Goal: Task Accomplishment & Management: Manage account settings

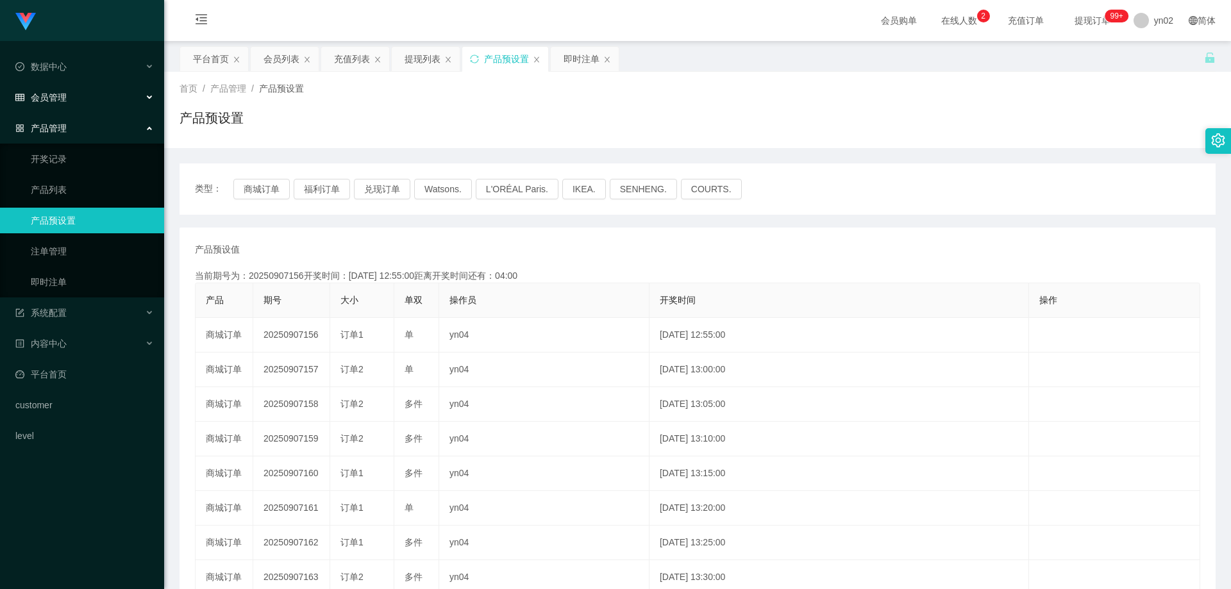
click at [87, 90] on div "会员管理" at bounding box center [82, 98] width 164 height 26
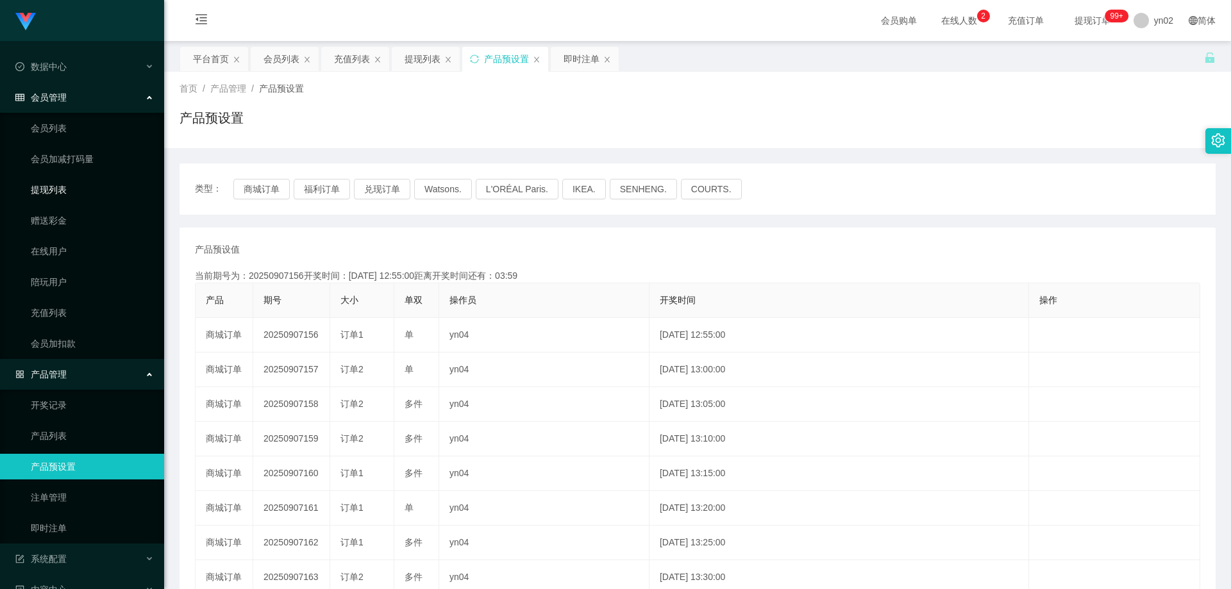
click at [59, 197] on link "提现列表" at bounding box center [92, 190] width 123 height 26
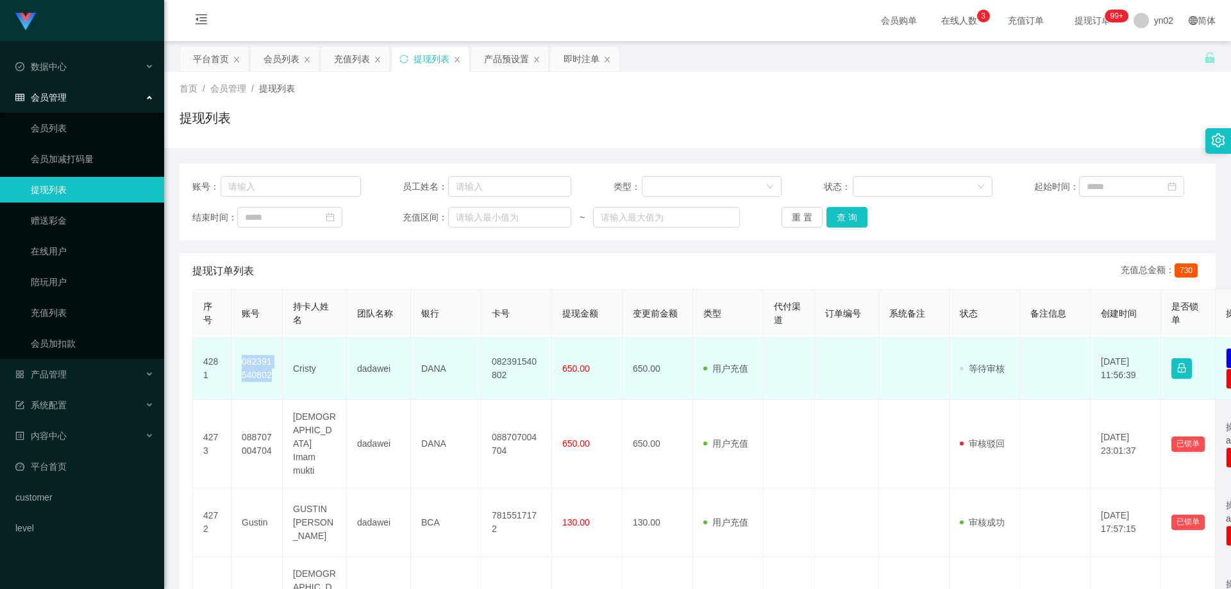
drag, startPoint x: 270, startPoint y: 381, endPoint x: 242, endPoint y: 364, distance: 33.1
click at [240, 364] on td "082391540802" at bounding box center [256, 369] width 51 height 62
copy td "082391540802"
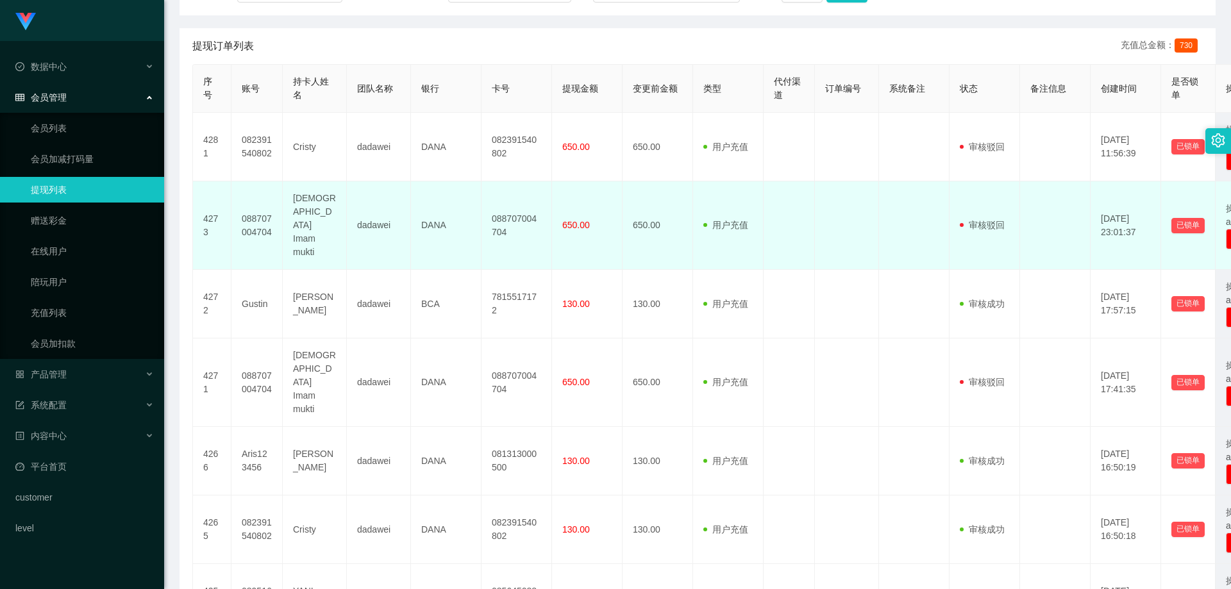
scroll to position [256, 0]
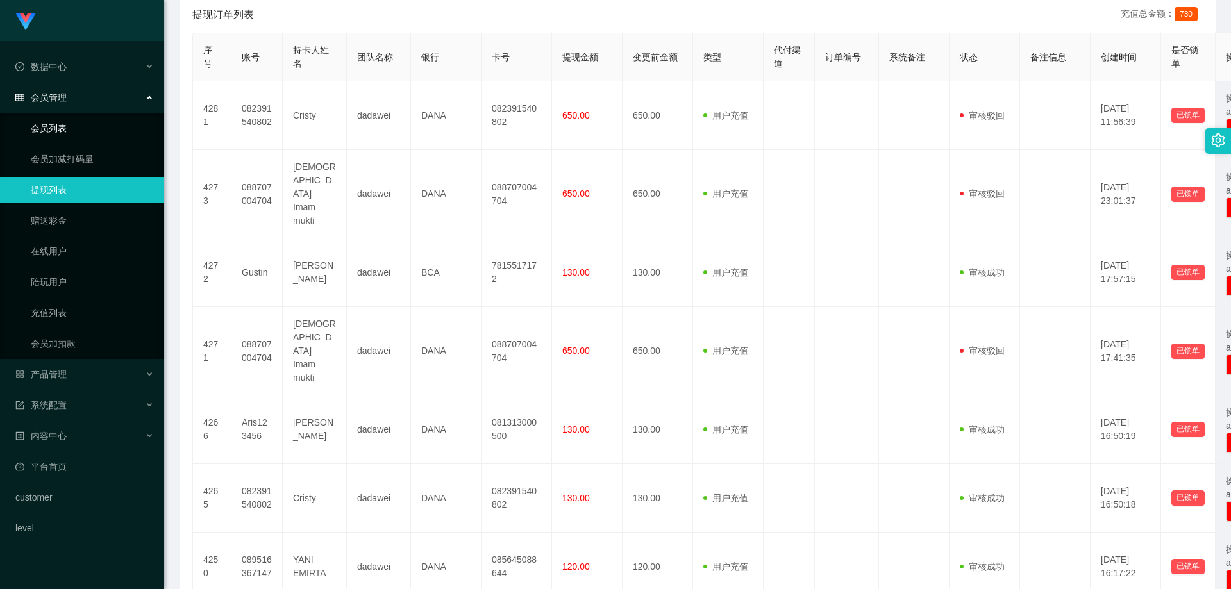
drag, startPoint x: 78, startPoint y: 128, endPoint x: 78, endPoint y: 92, distance: 36.5
click at [78, 128] on link "会员列表" at bounding box center [92, 128] width 123 height 26
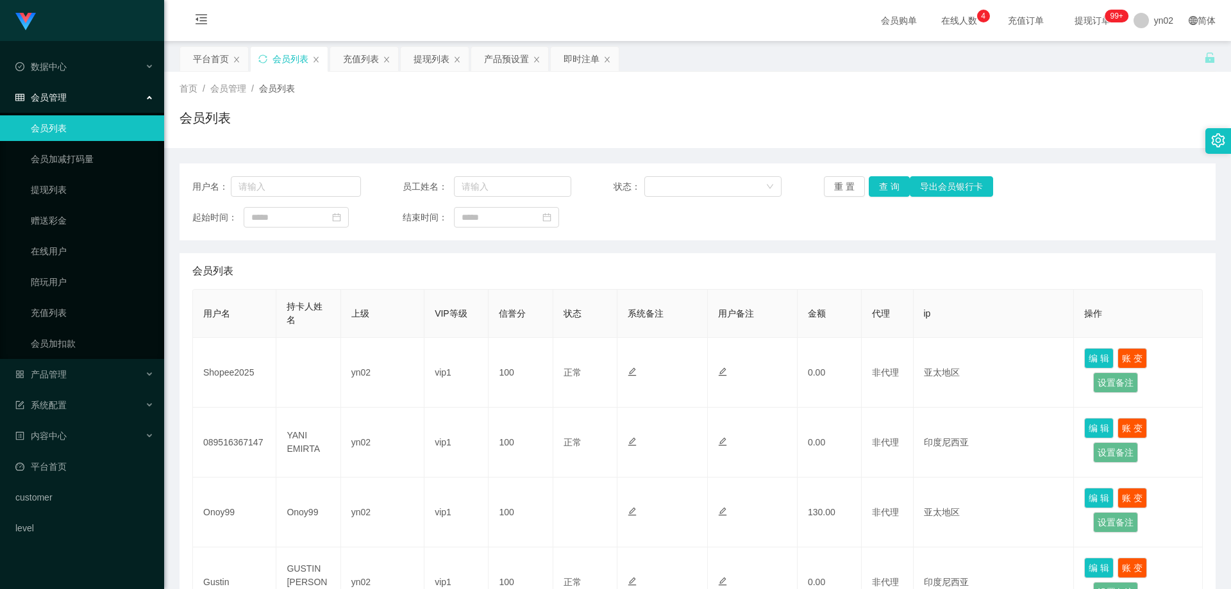
scroll to position [513, 0]
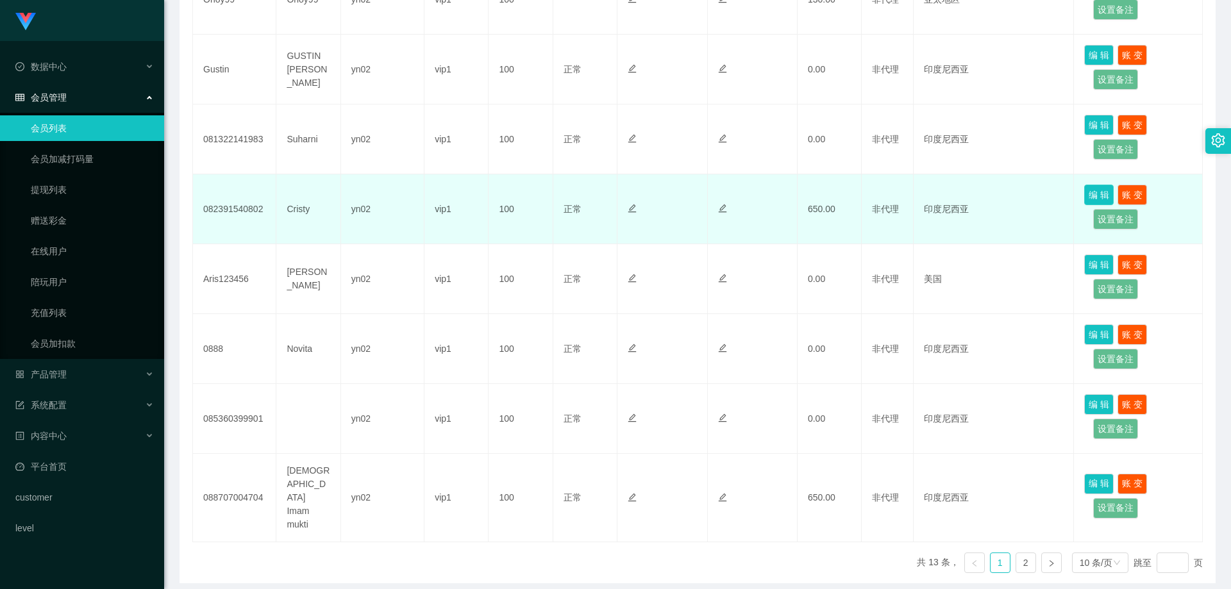
click at [1089, 197] on button "编 辑" at bounding box center [1098, 195] width 29 height 21
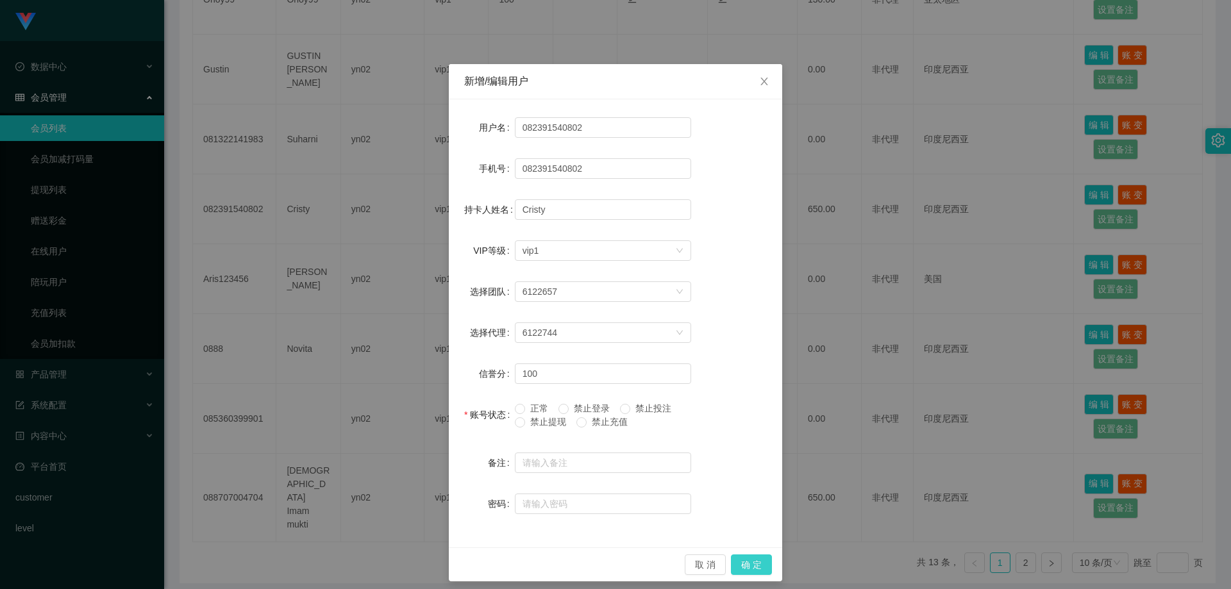
click at [747, 563] on button "确 定" at bounding box center [751, 564] width 41 height 21
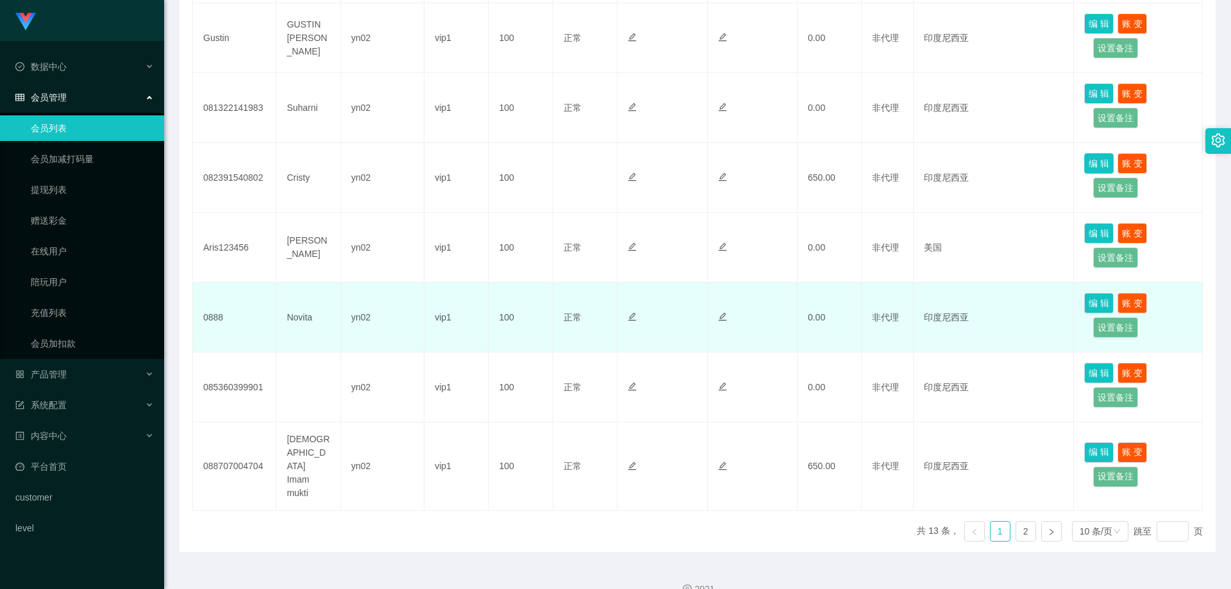
scroll to position [548, 0]
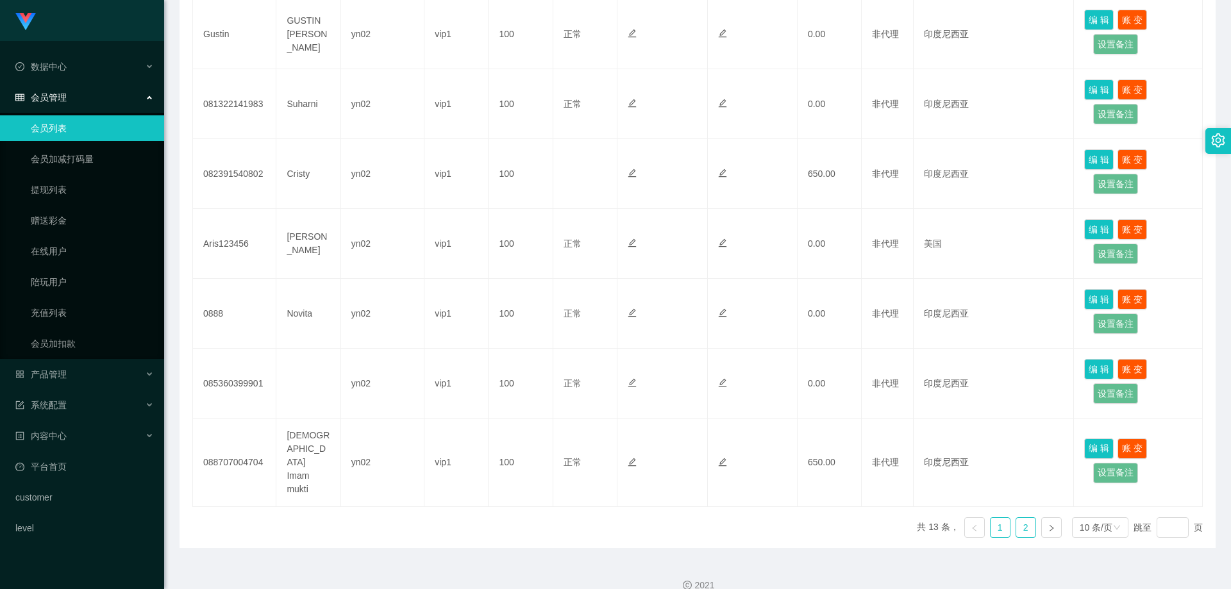
click at [1027, 518] on link "2" at bounding box center [1025, 527] width 19 height 19
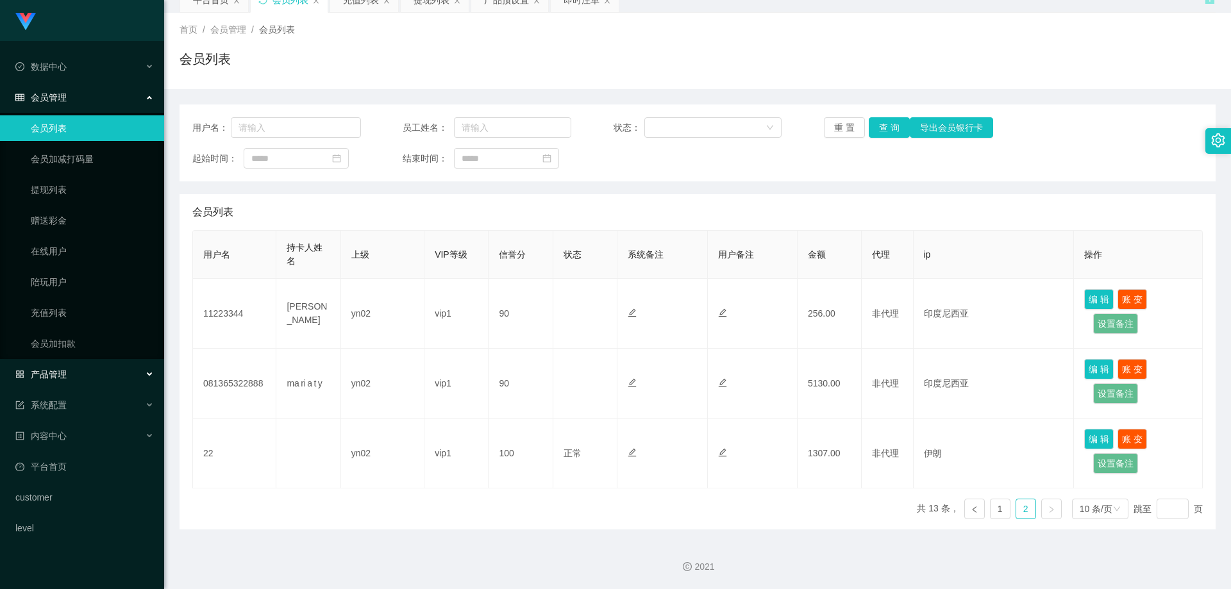
click at [79, 371] on div "产品管理" at bounding box center [82, 374] width 164 height 26
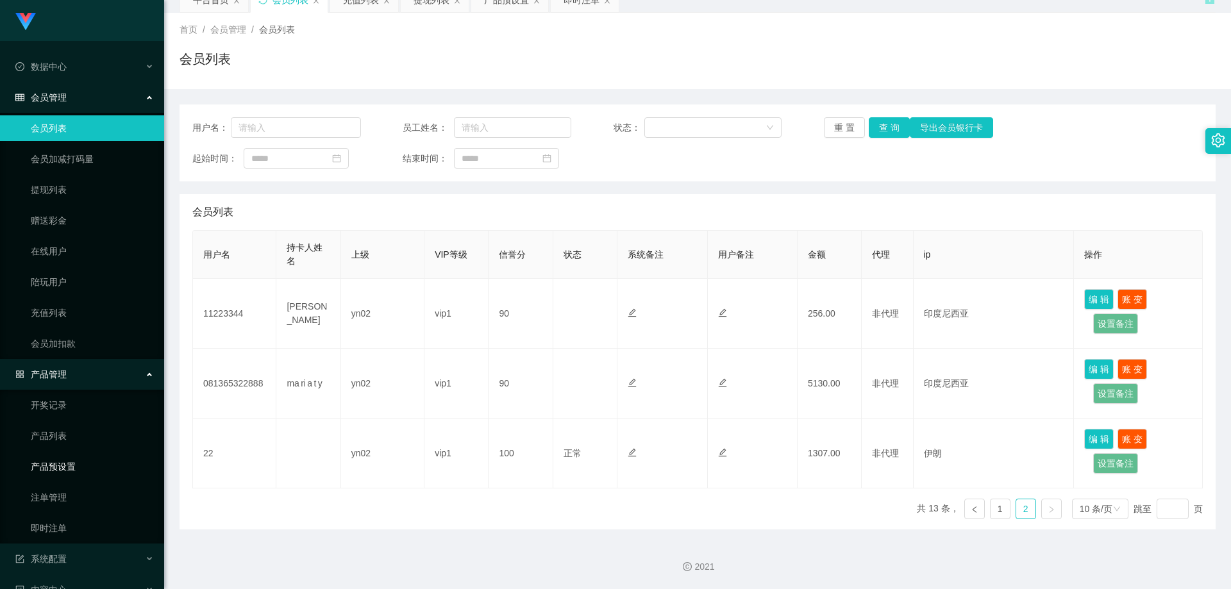
click at [76, 467] on link "产品预设置" at bounding box center [92, 467] width 123 height 26
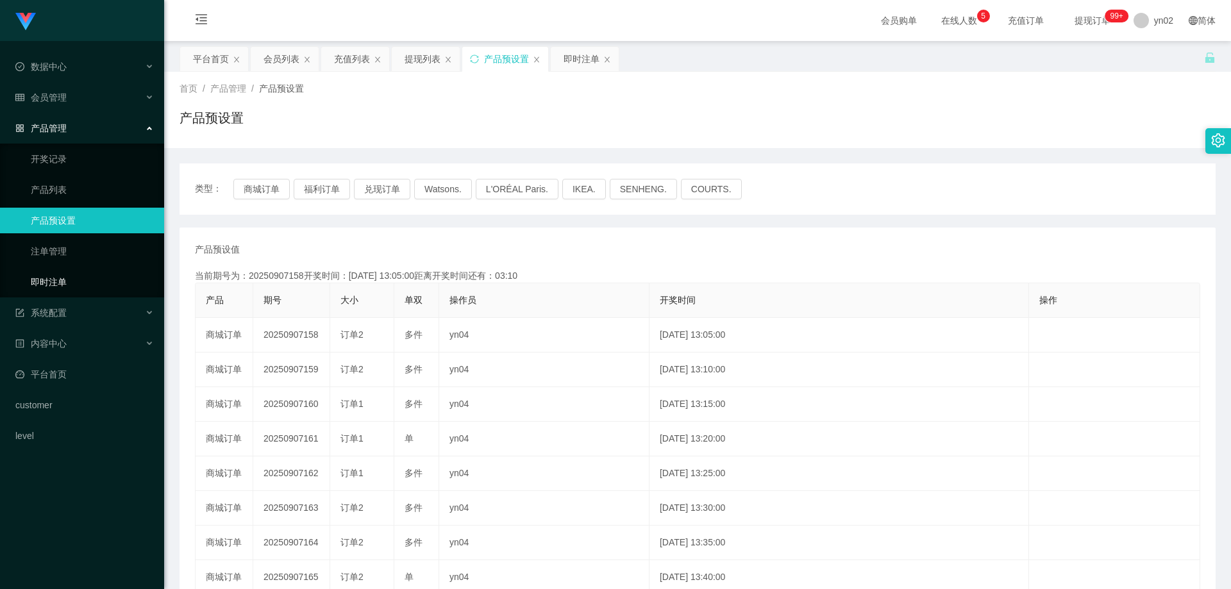
click at [92, 279] on link "即时注单" at bounding box center [92, 282] width 123 height 26
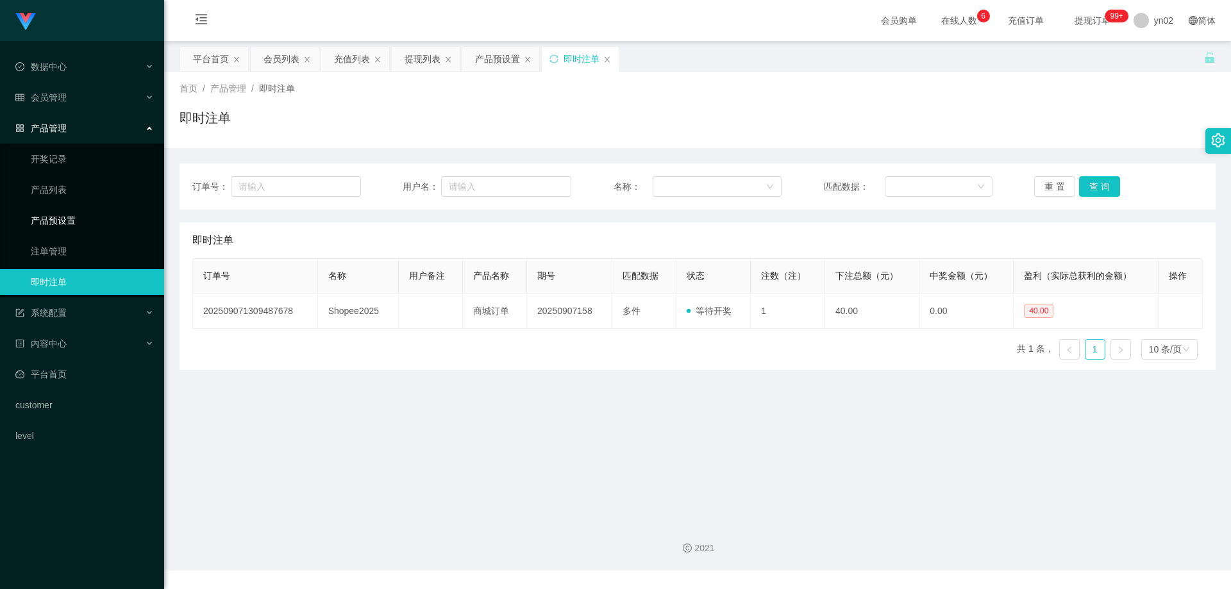
click at [69, 225] on link "产品预设置" at bounding box center [92, 221] width 123 height 26
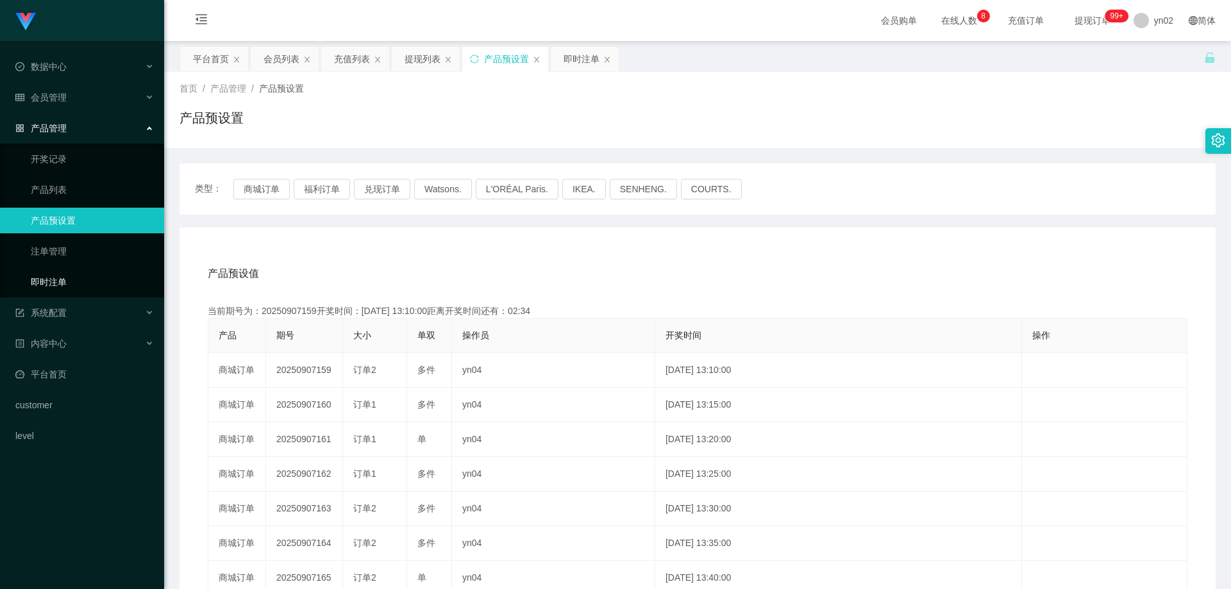
click at [71, 275] on link "即时注单" at bounding box center [92, 282] width 123 height 26
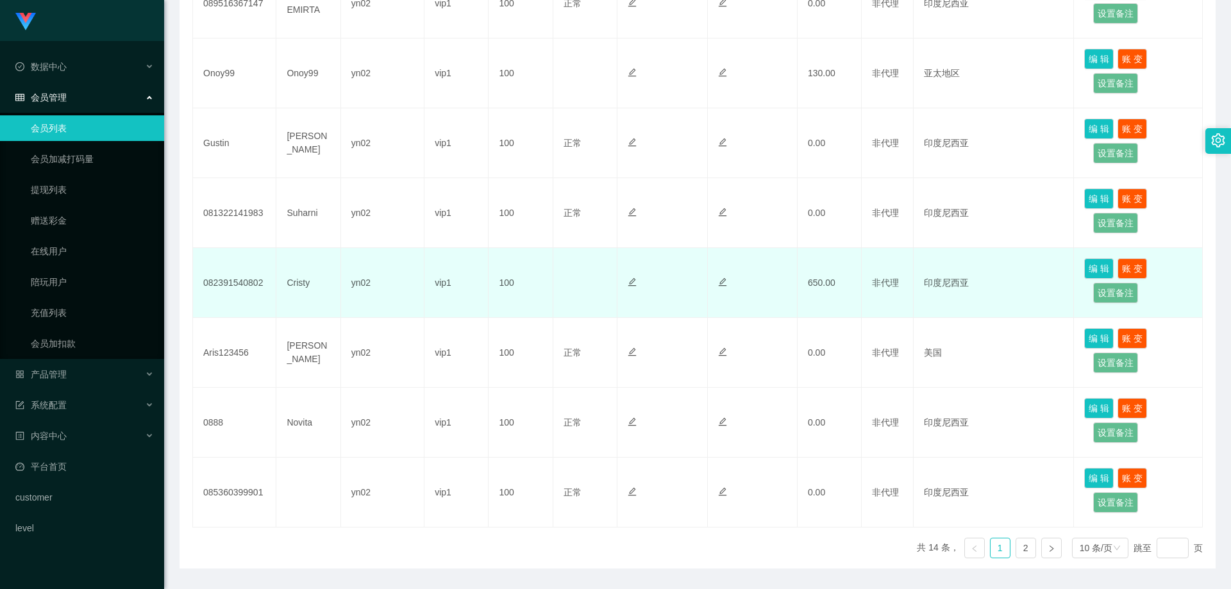
scroll to position [513, 0]
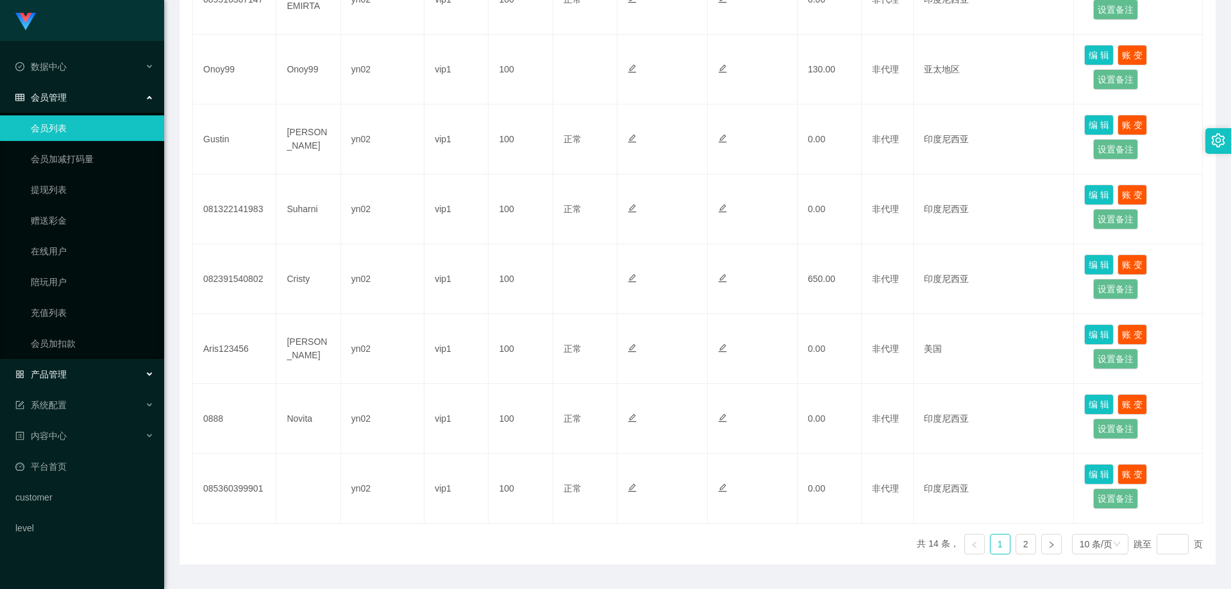
click at [51, 372] on span "产品管理" at bounding box center [40, 374] width 51 height 10
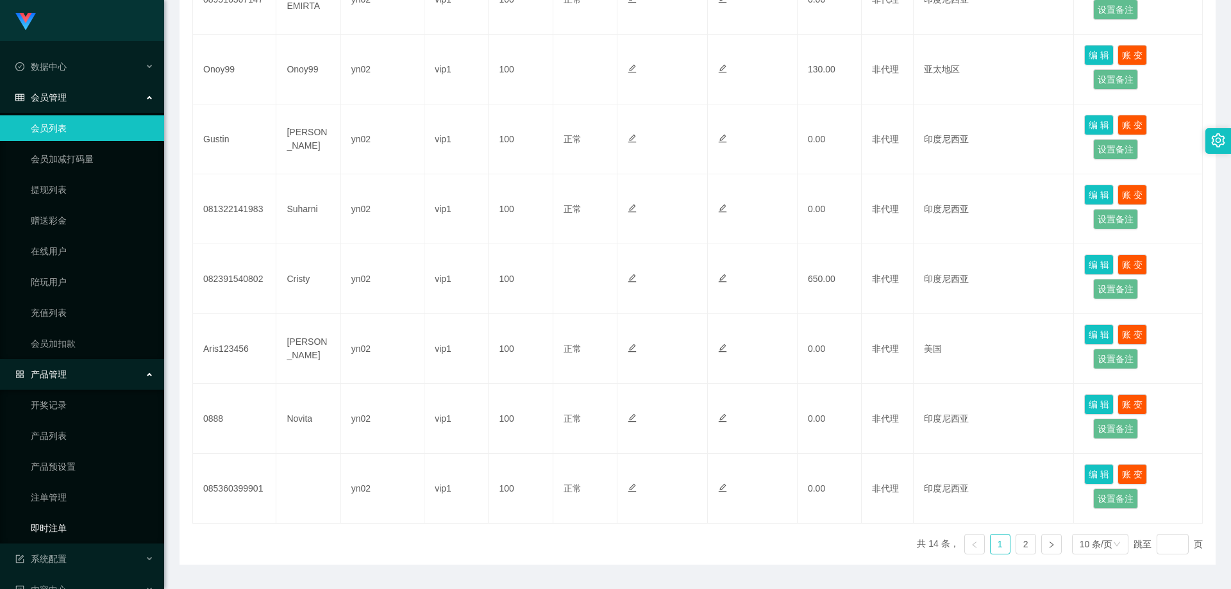
click at [79, 527] on link "即时注单" at bounding box center [92, 528] width 123 height 26
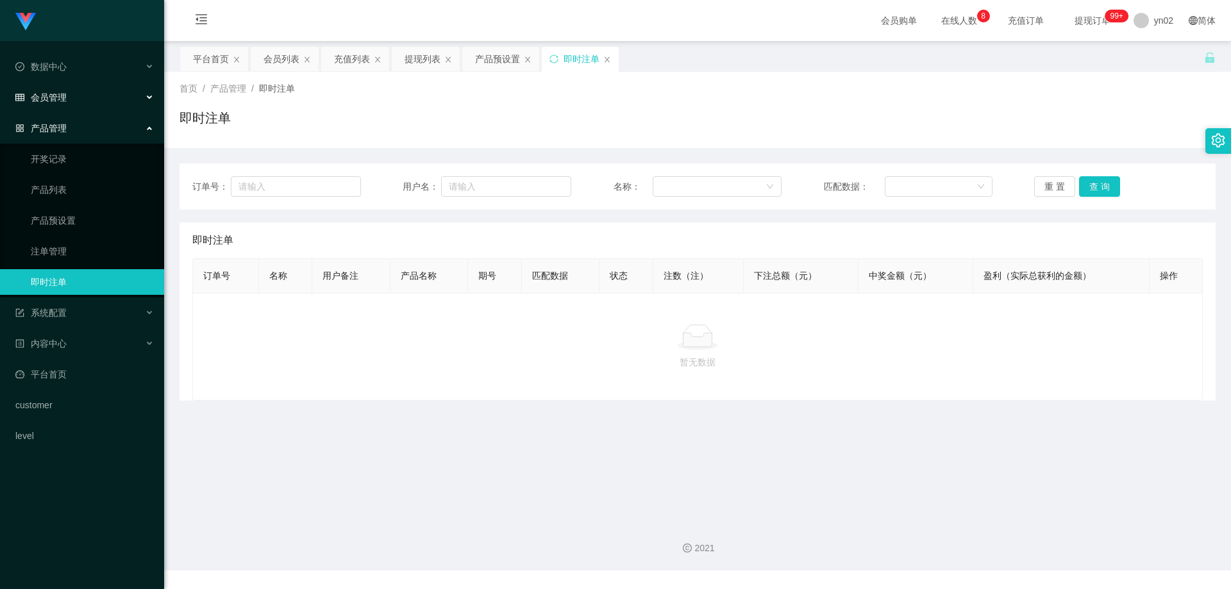
click at [58, 98] on span "会员管理" at bounding box center [40, 97] width 51 height 10
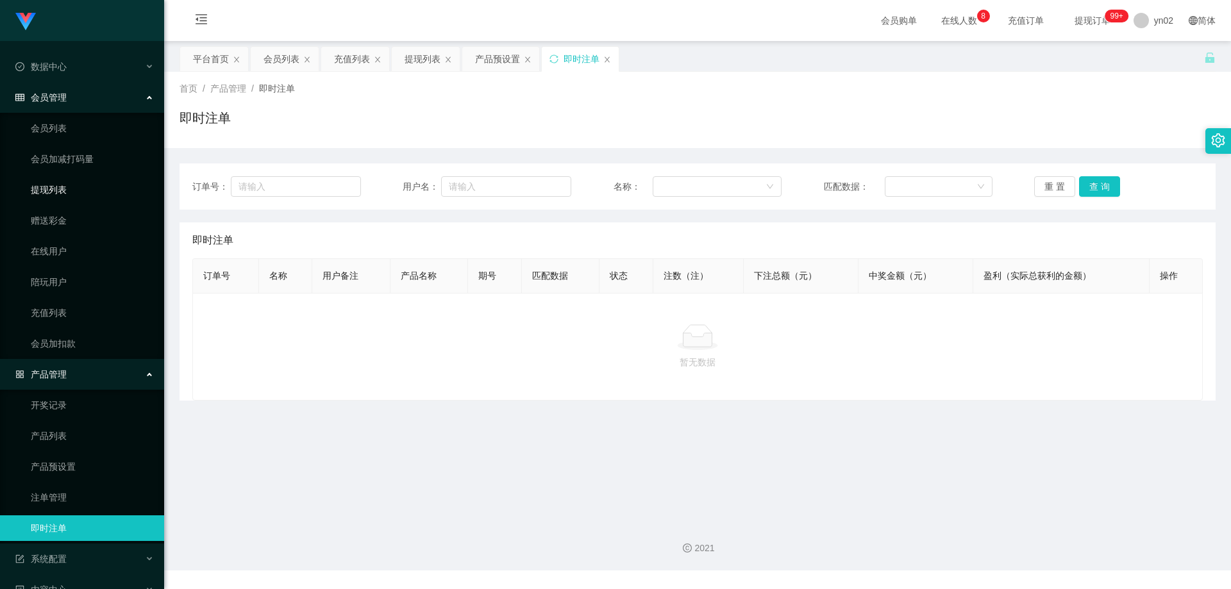
click at [65, 183] on link "提现列表" at bounding box center [92, 190] width 123 height 26
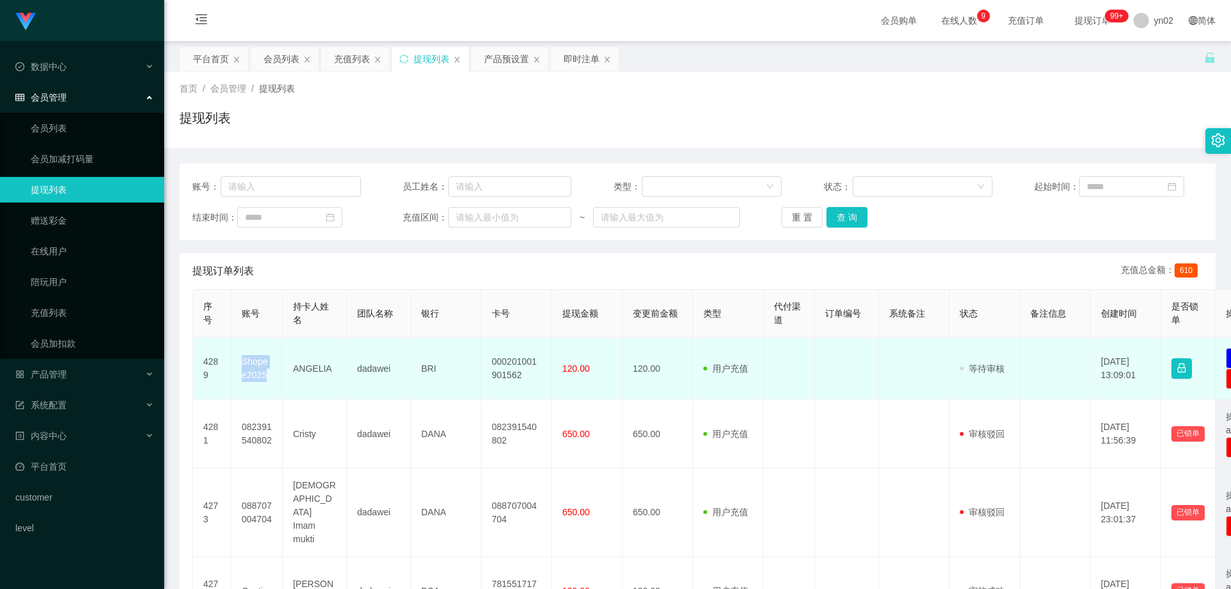
drag, startPoint x: 262, startPoint y: 381, endPoint x: 240, endPoint y: 367, distance: 26.2
click at [240, 367] on td "Shopee2025" at bounding box center [256, 369] width 51 height 62
copy td "Shopee2025"
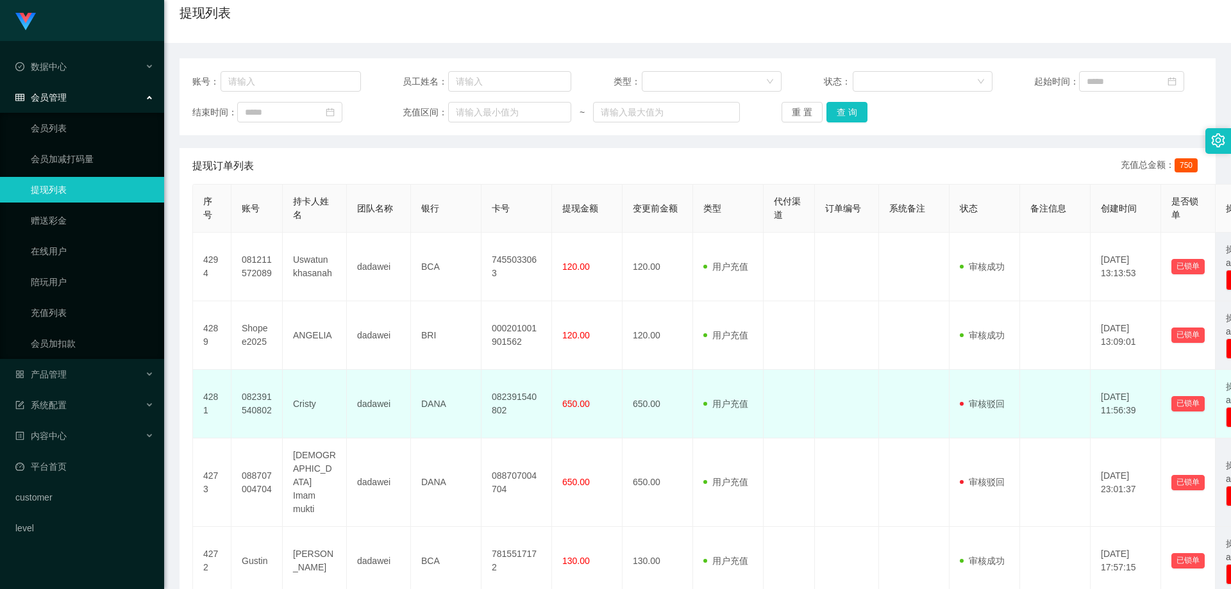
scroll to position [128, 0]
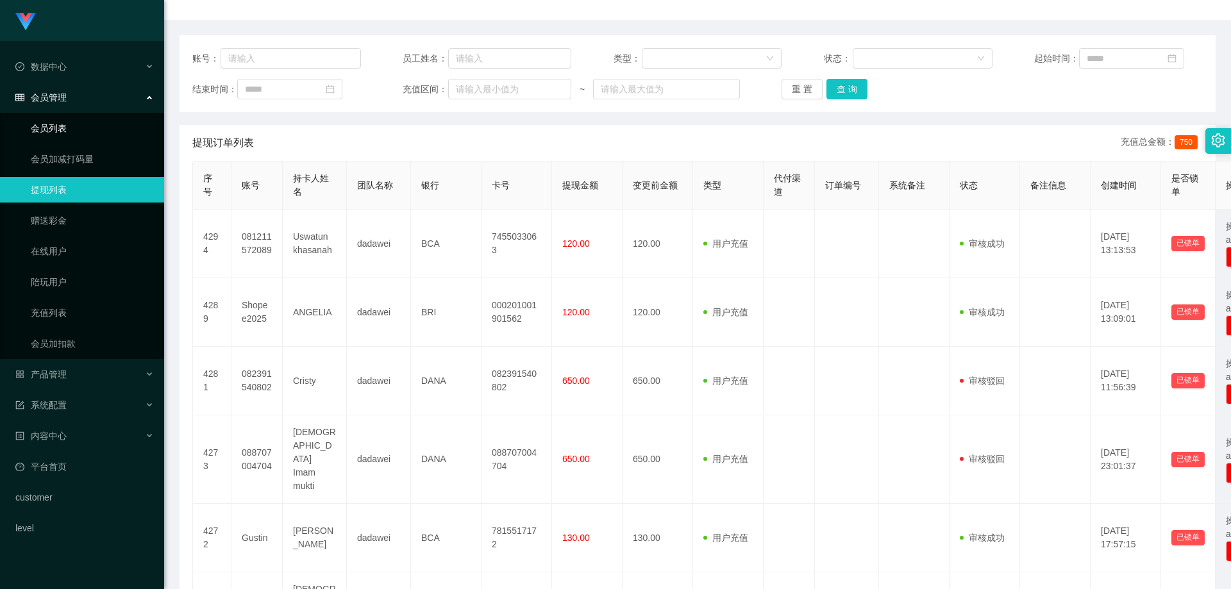
click at [88, 126] on link "会员列表" at bounding box center [92, 128] width 123 height 26
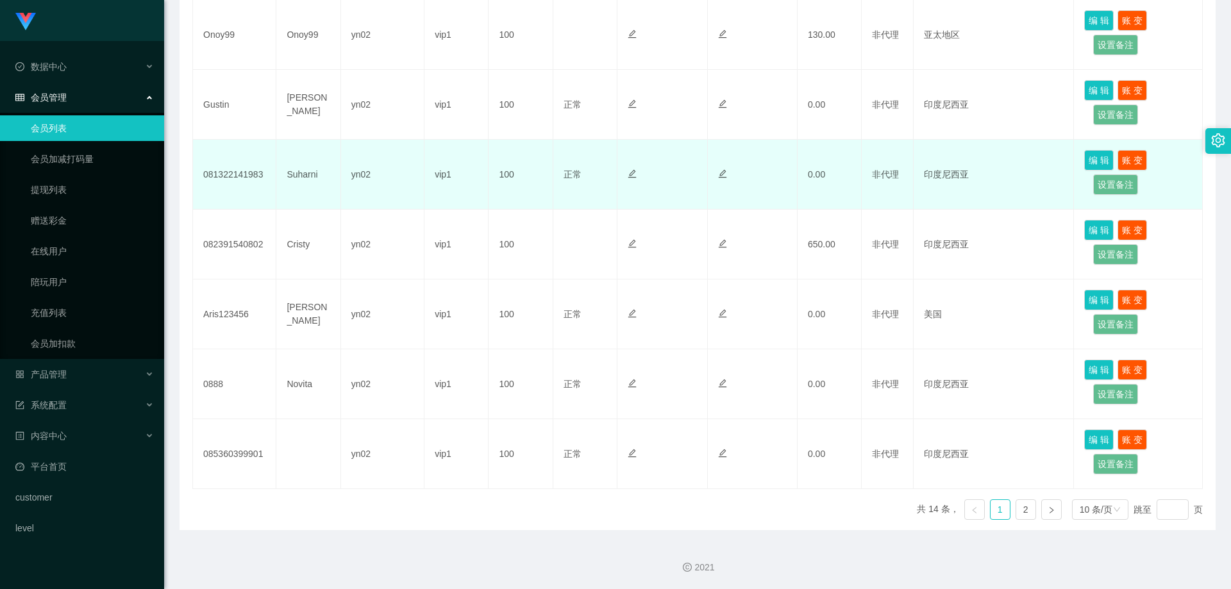
scroll to position [548, 0]
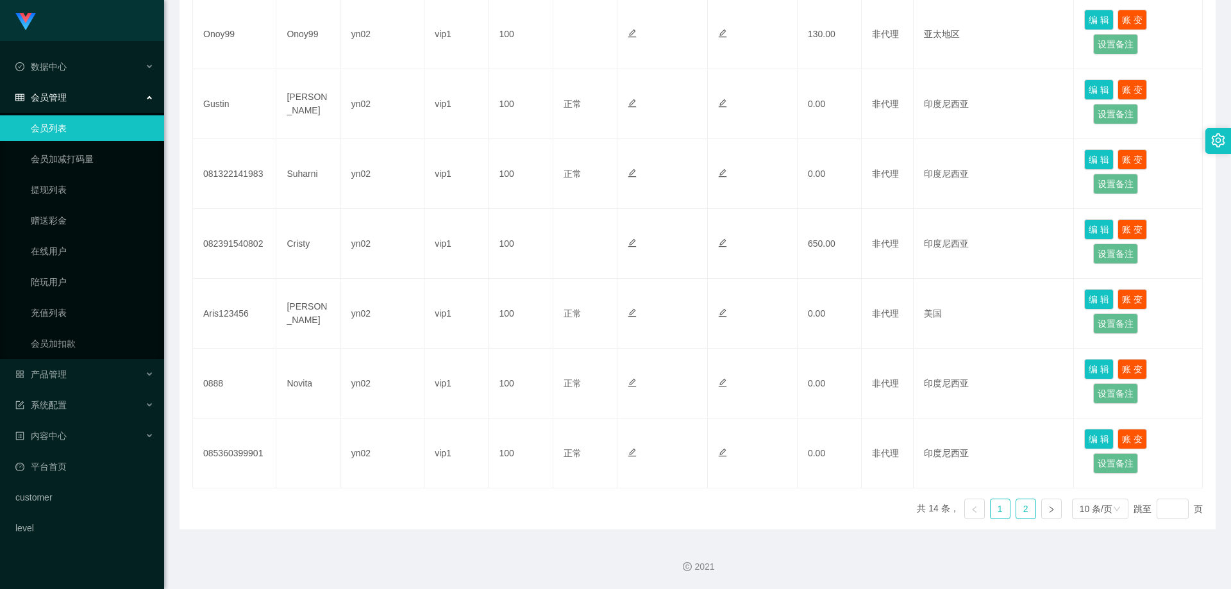
click at [1016, 510] on link "2" at bounding box center [1025, 508] width 19 height 19
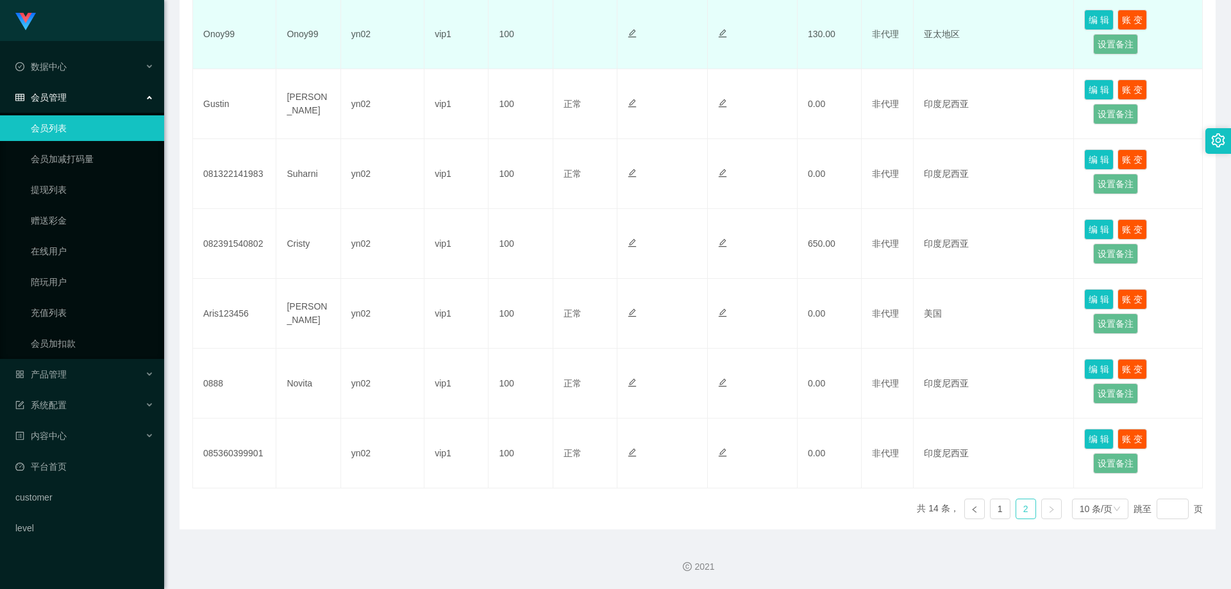
scroll to position [129, 0]
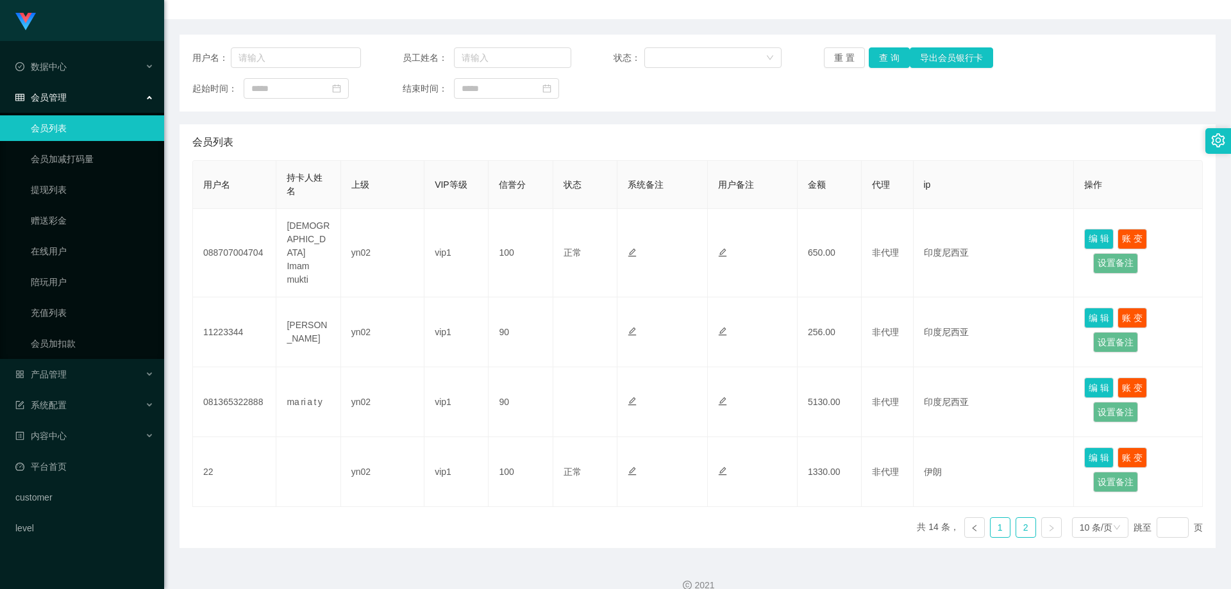
click at [990, 518] on link "1" at bounding box center [999, 527] width 19 height 19
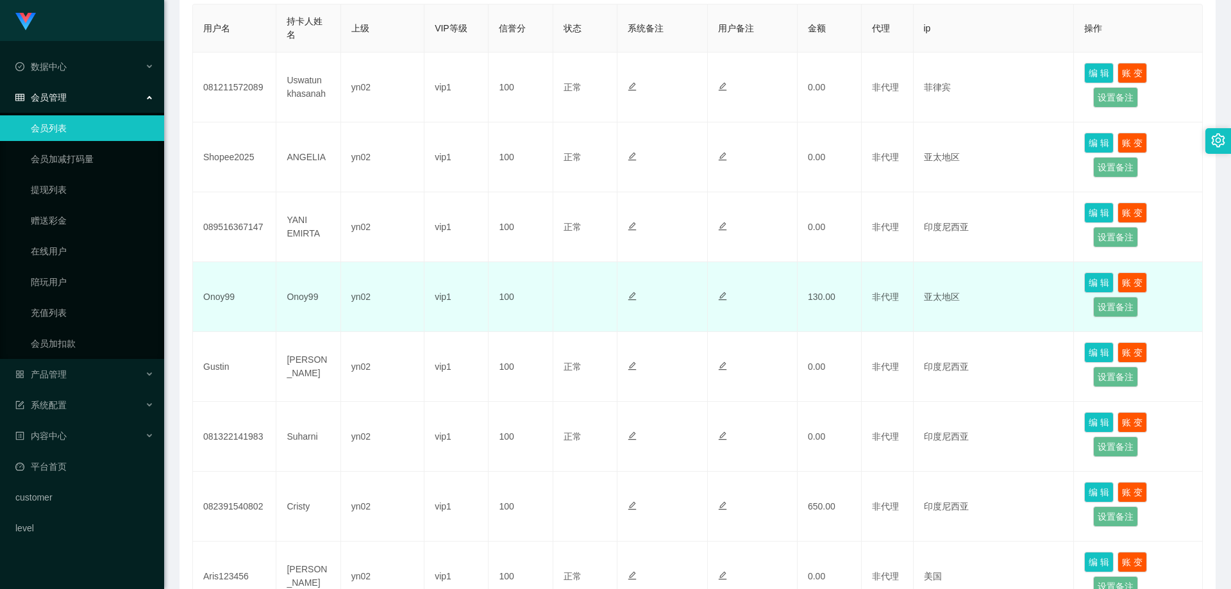
scroll to position [321, 0]
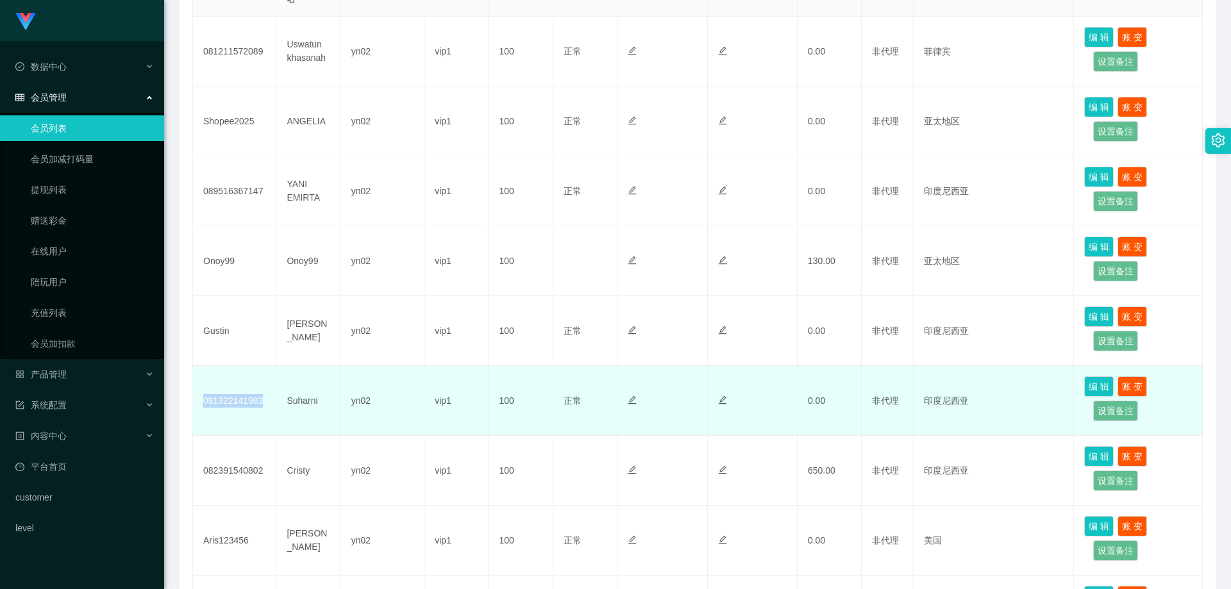
drag, startPoint x: 255, startPoint y: 410, endPoint x: 203, endPoint y: 404, distance: 52.9
click at [203, 404] on td "081322141983" at bounding box center [234, 401] width 83 height 70
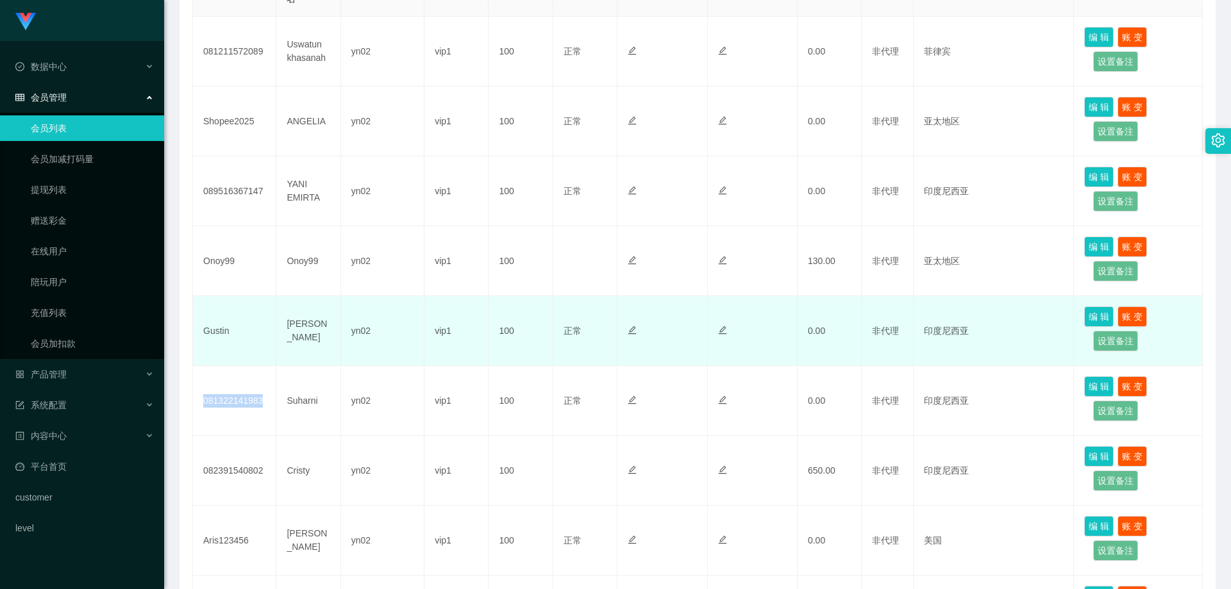
copy td "081322141983"
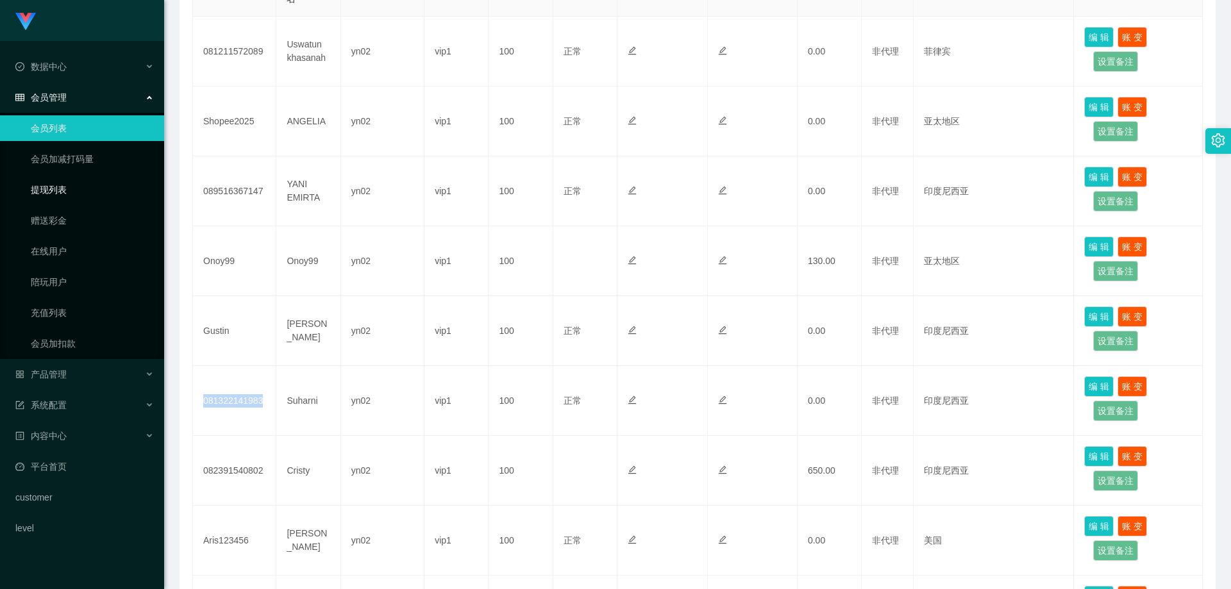
click at [64, 190] on link "提现列表" at bounding box center [92, 190] width 123 height 26
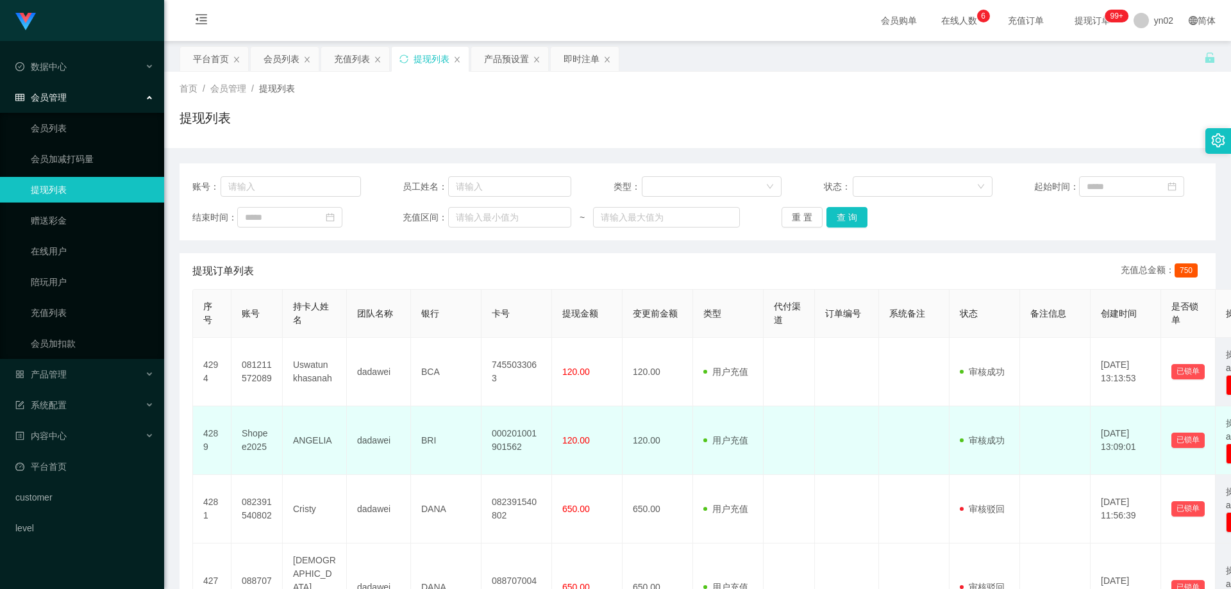
scroll to position [128, 0]
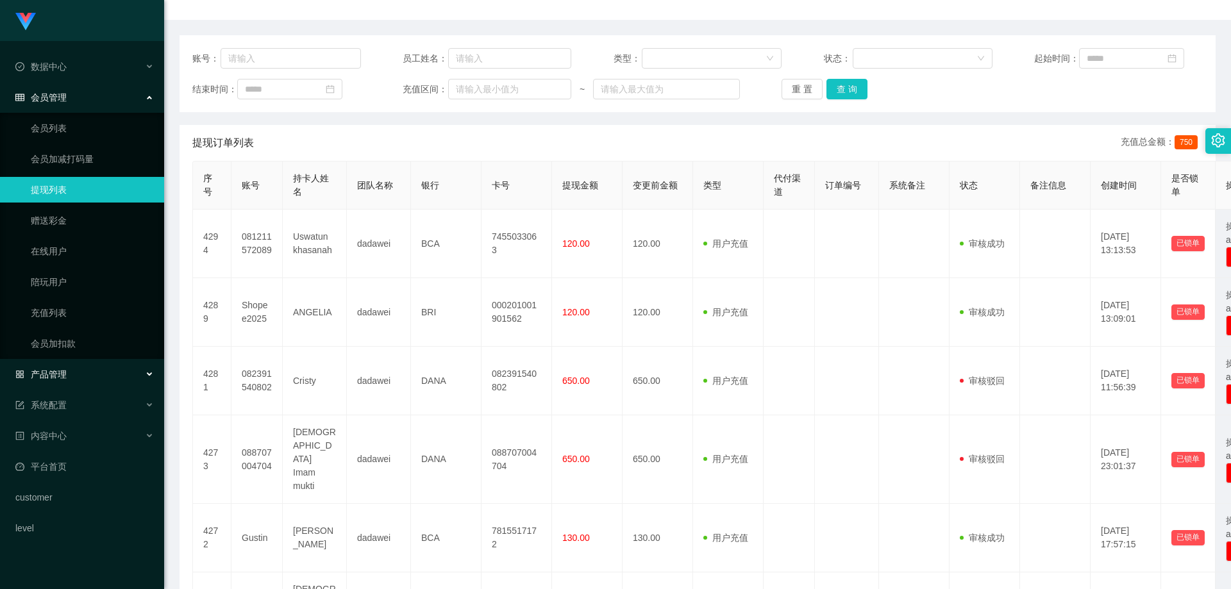
drag, startPoint x: 75, startPoint y: 375, endPoint x: 85, endPoint y: 388, distance: 16.5
click at [75, 375] on div "产品管理" at bounding box center [82, 374] width 164 height 26
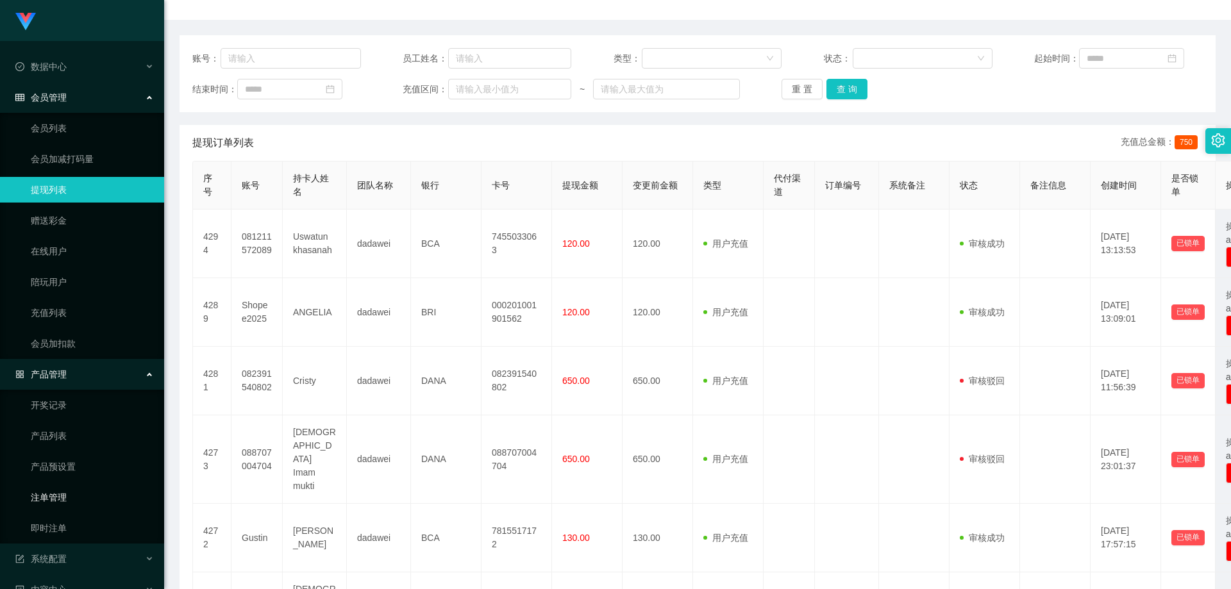
drag, startPoint x: 74, startPoint y: 508, endPoint x: 80, endPoint y: 504, distance: 7.2
click at [74, 507] on link "注单管理" at bounding box center [92, 498] width 123 height 26
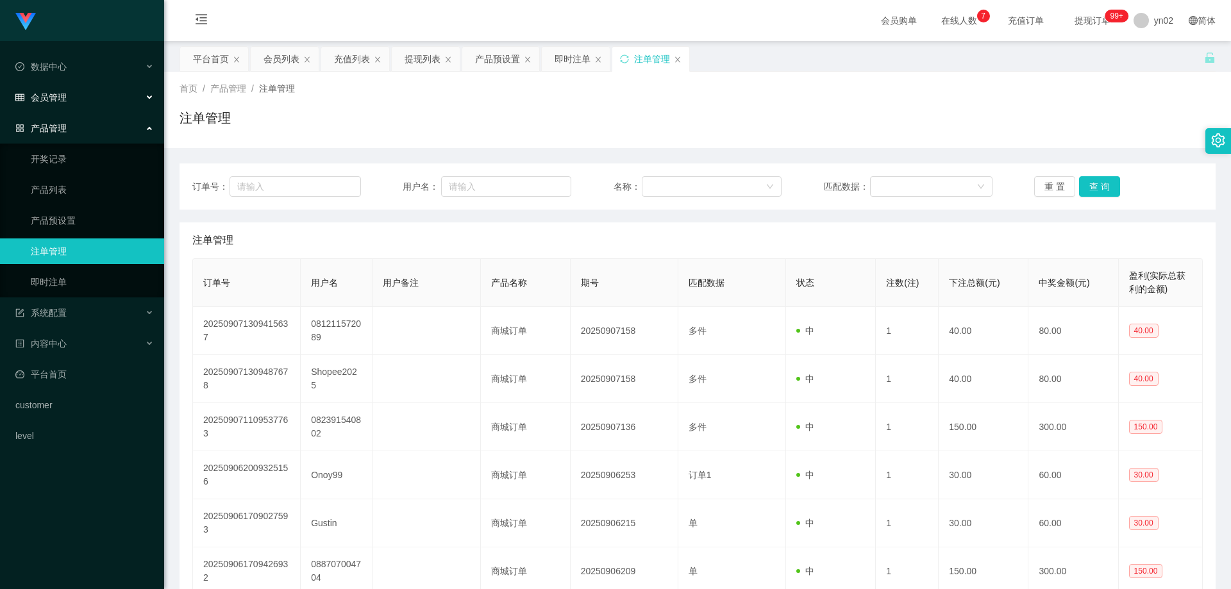
click at [61, 96] on span "会员管理" at bounding box center [40, 97] width 51 height 10
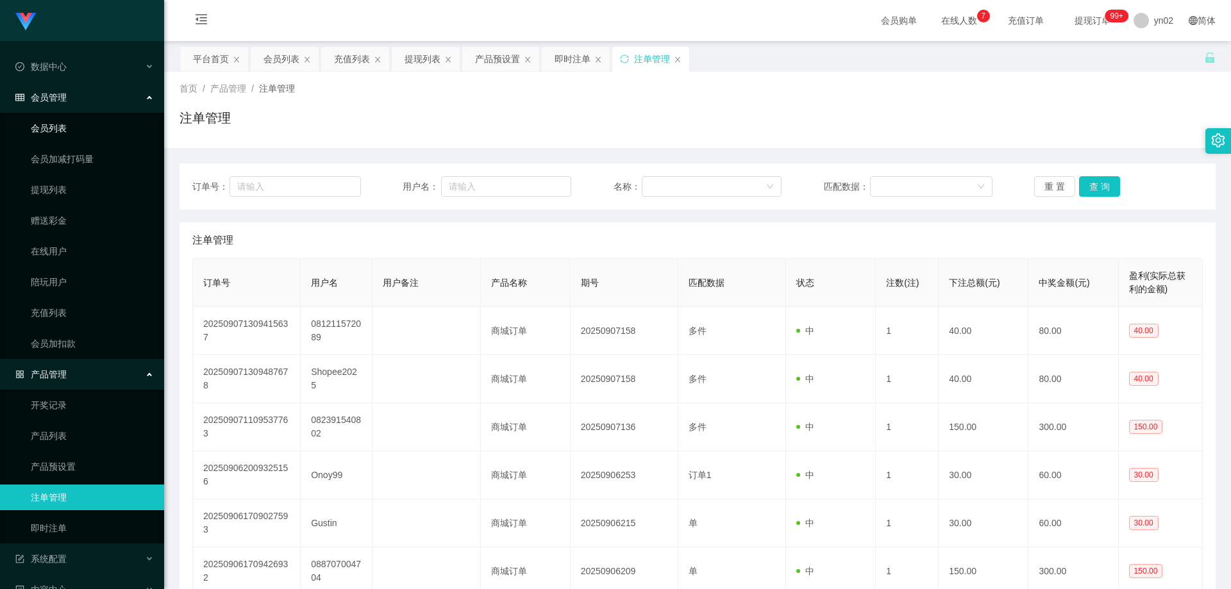
click at [69, 135] on link "会员列表" at bounding box center [92, 128] width 123 height 26
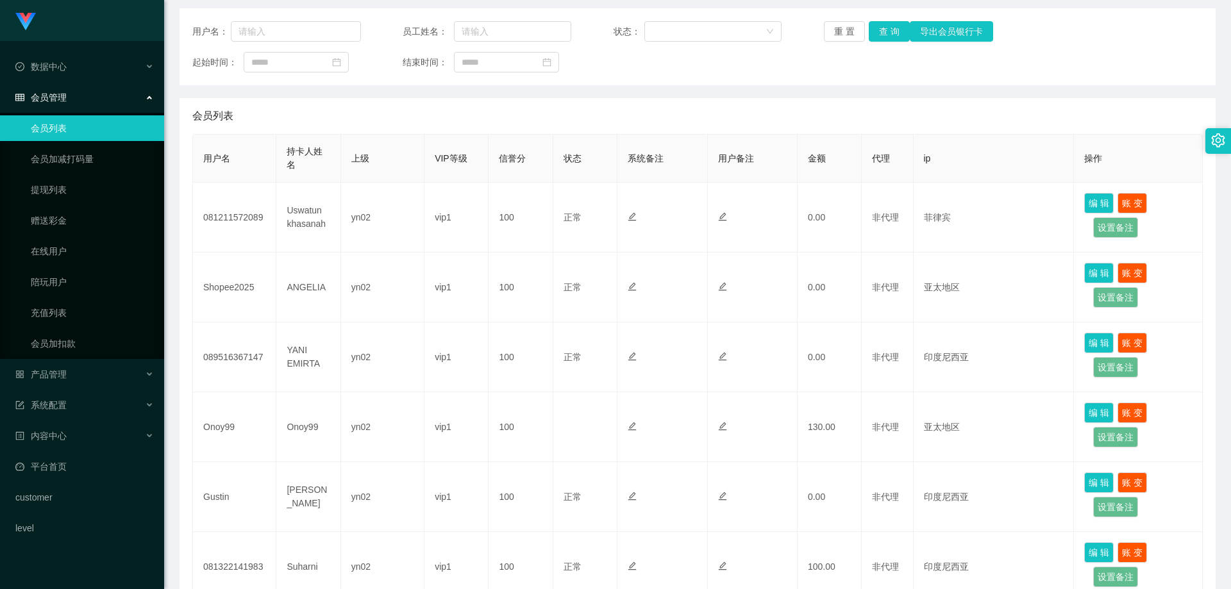
scroll to position [192, 0]
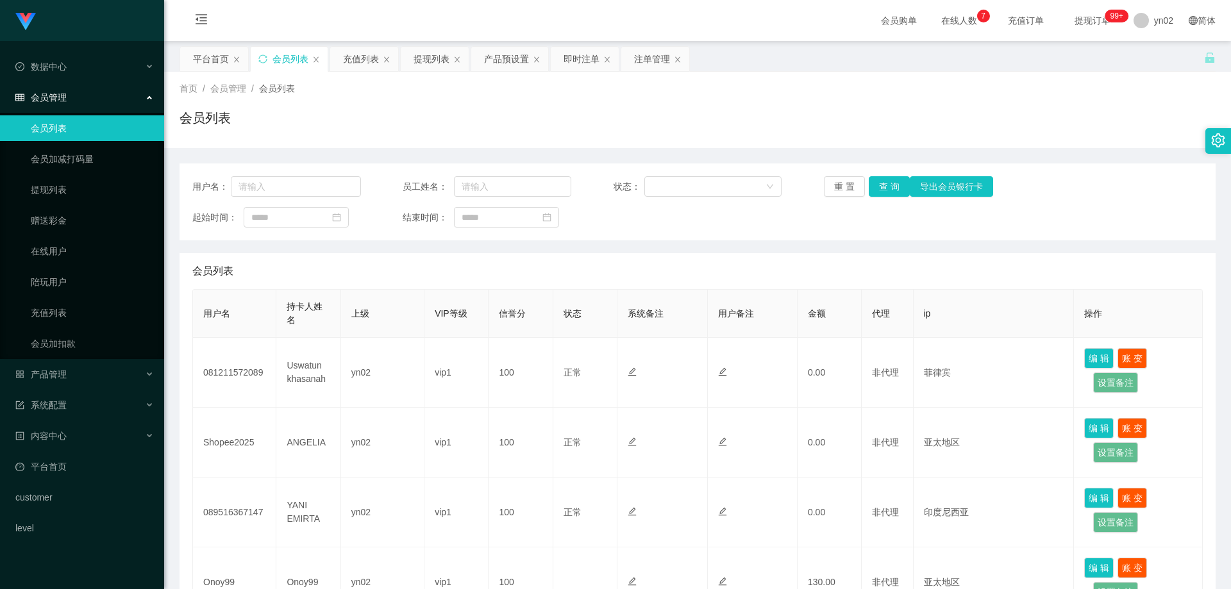
scroll to position [513, 0]
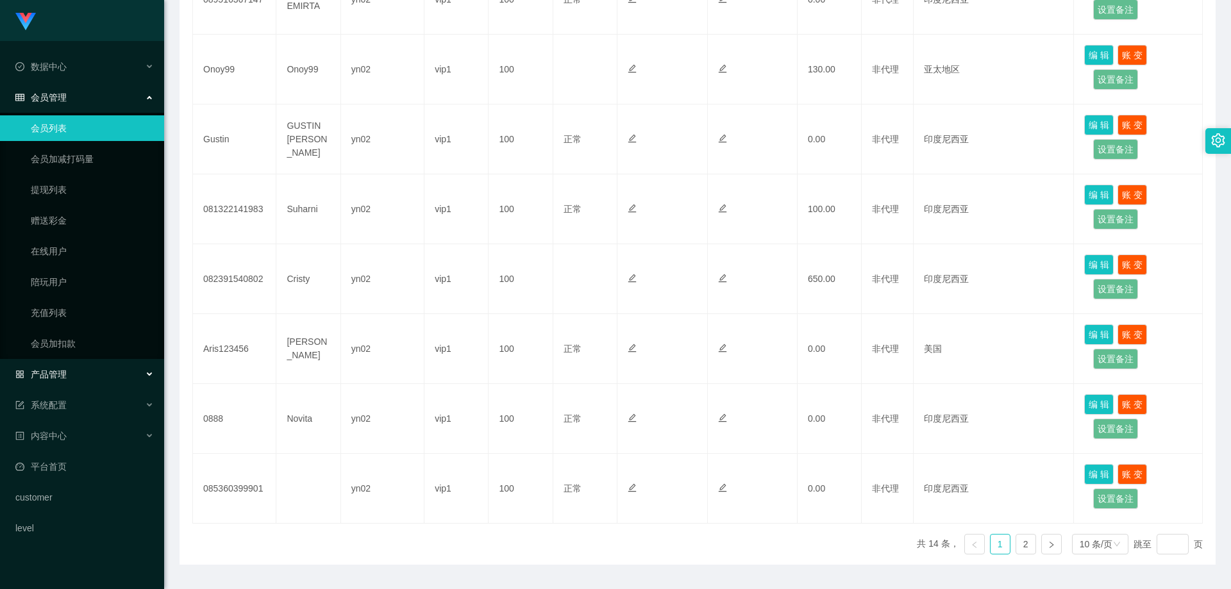
click at [56, 375] on span "产品管理" at bounding box center [40, 374] width 51 height 10
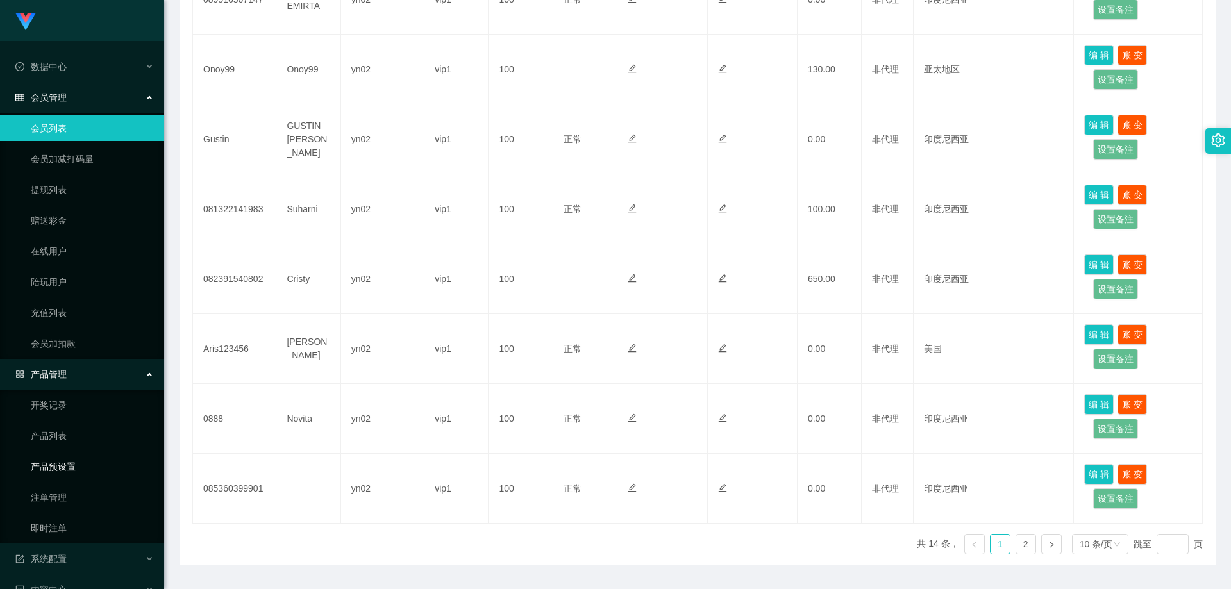
click at [87, 460] on link "产品预设置" at bounding box center [92, 467] width 123 height 26
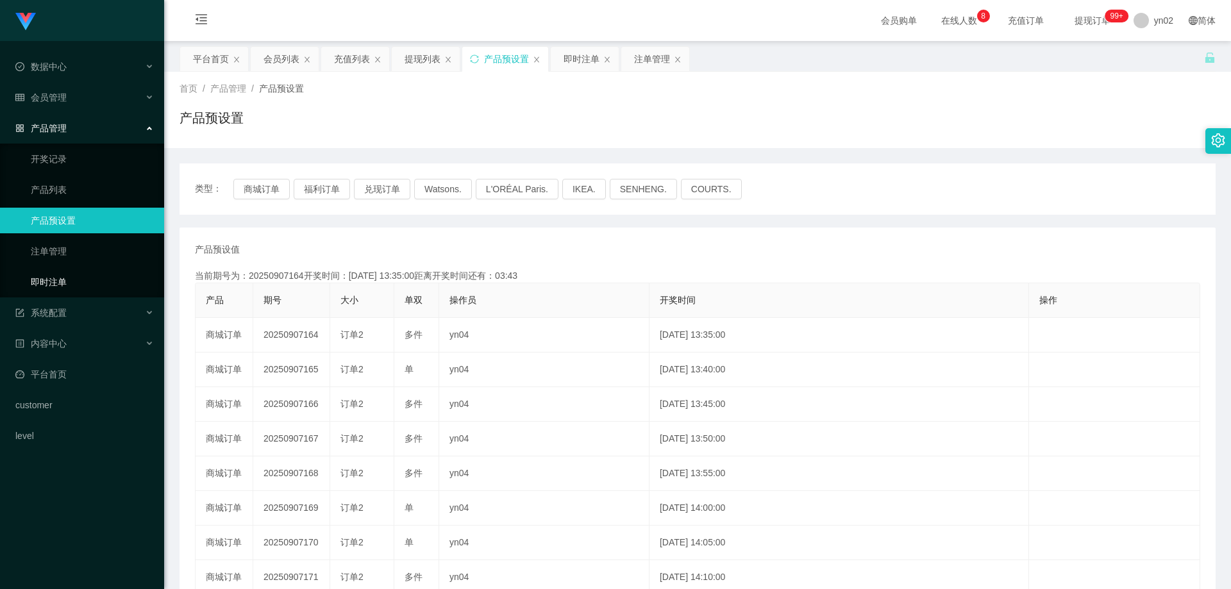
click at [60, 281] on link "即时注单" at bounding box center [92, 282] width 123 height 26
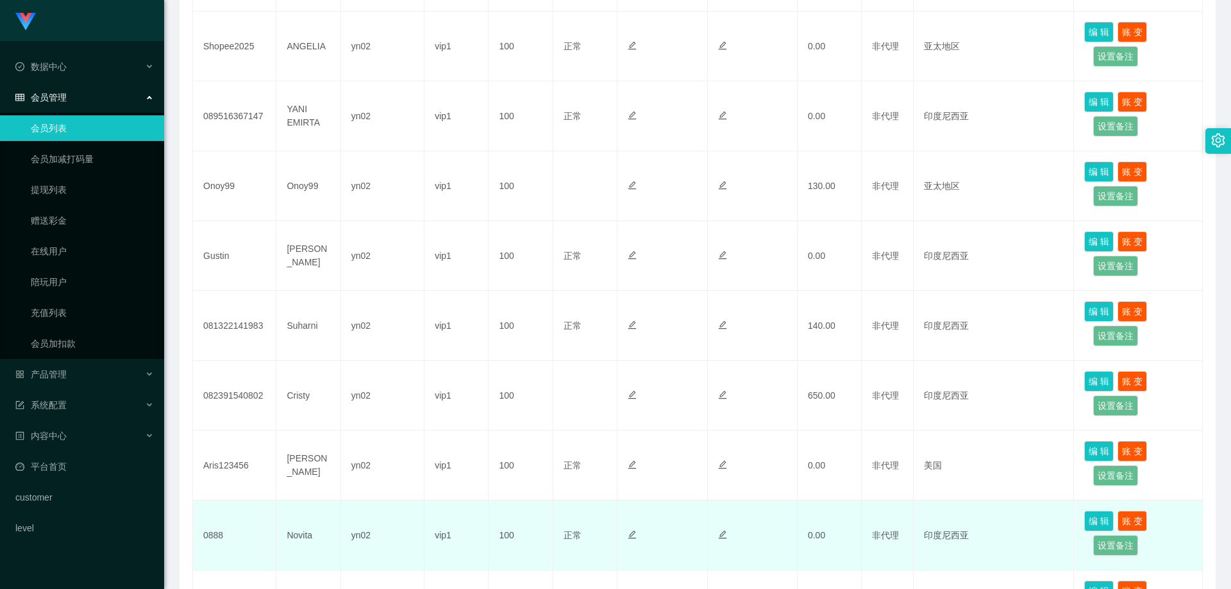
scroll to position [513, 0]
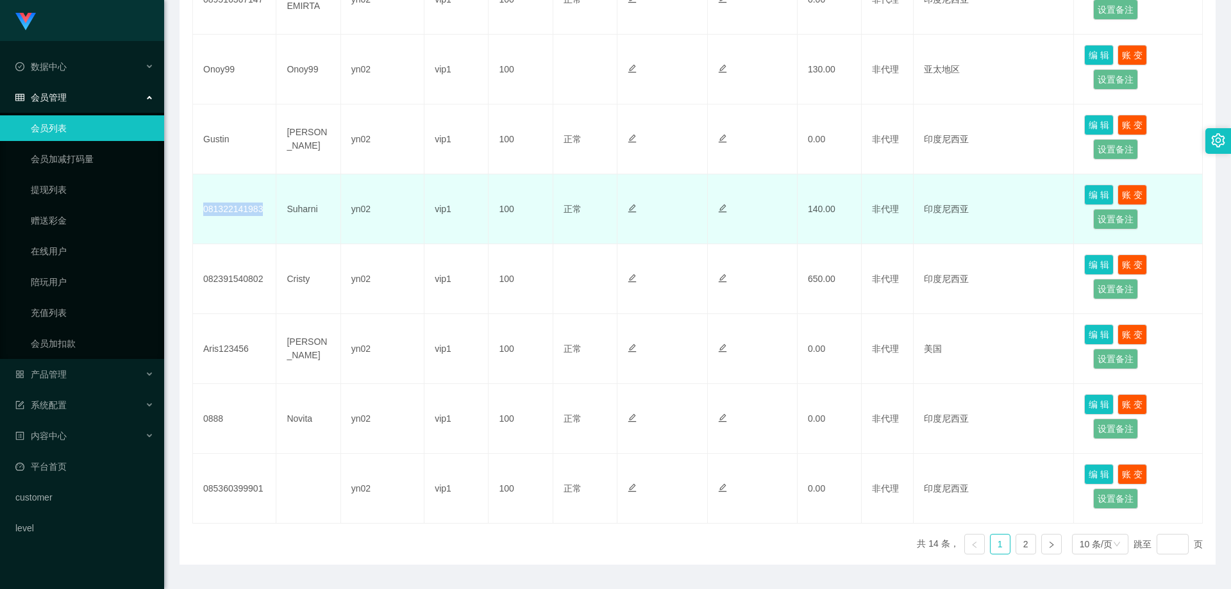
drag, startPoint x: 267, startPoint y: 209, endPoint x: 203, endPoint y: 206, distance: 64.8
click at [203, 206] on td "081322141983" at bounding box center [234, 209] width 83 height 70
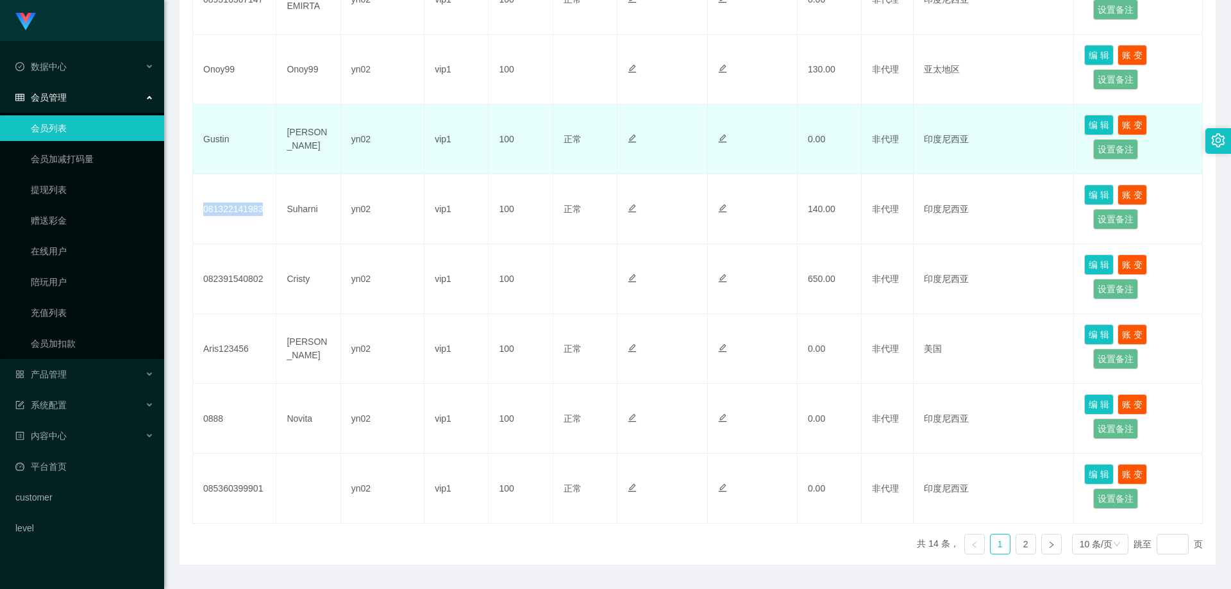
copy td "081322141983"
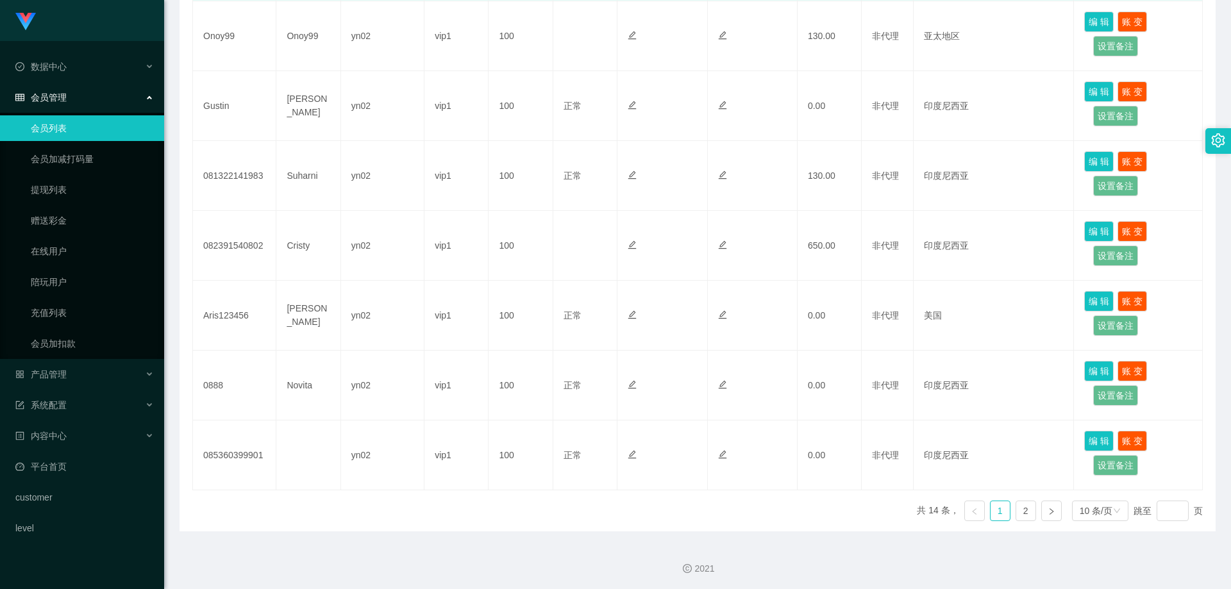
scroll to position [548, 0]
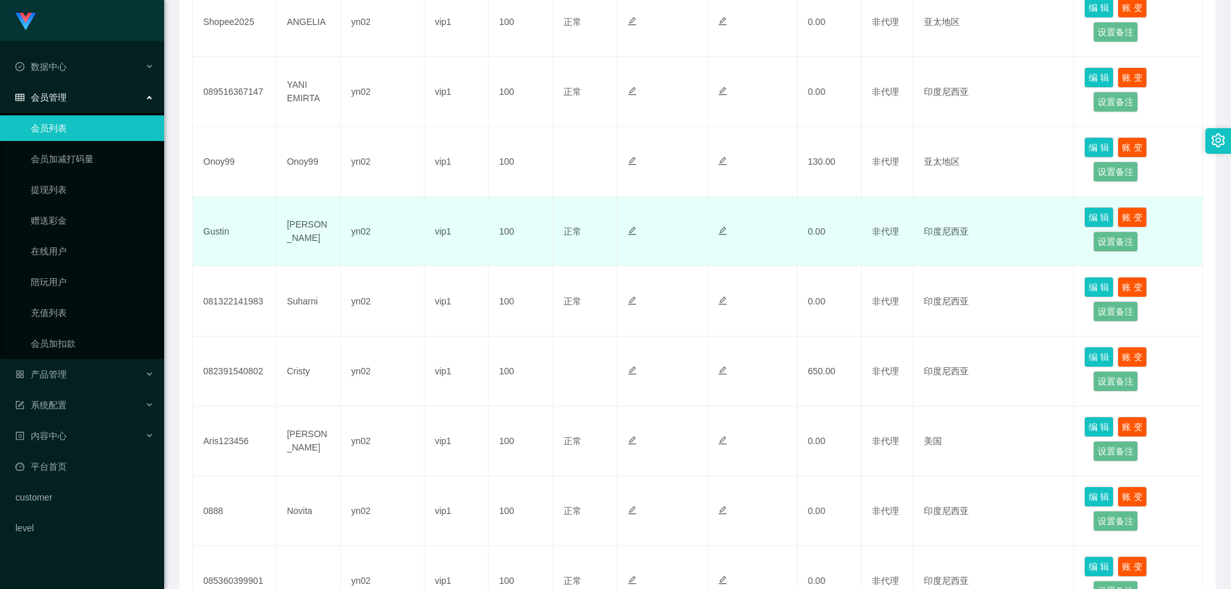
scroll to position [420, 0]
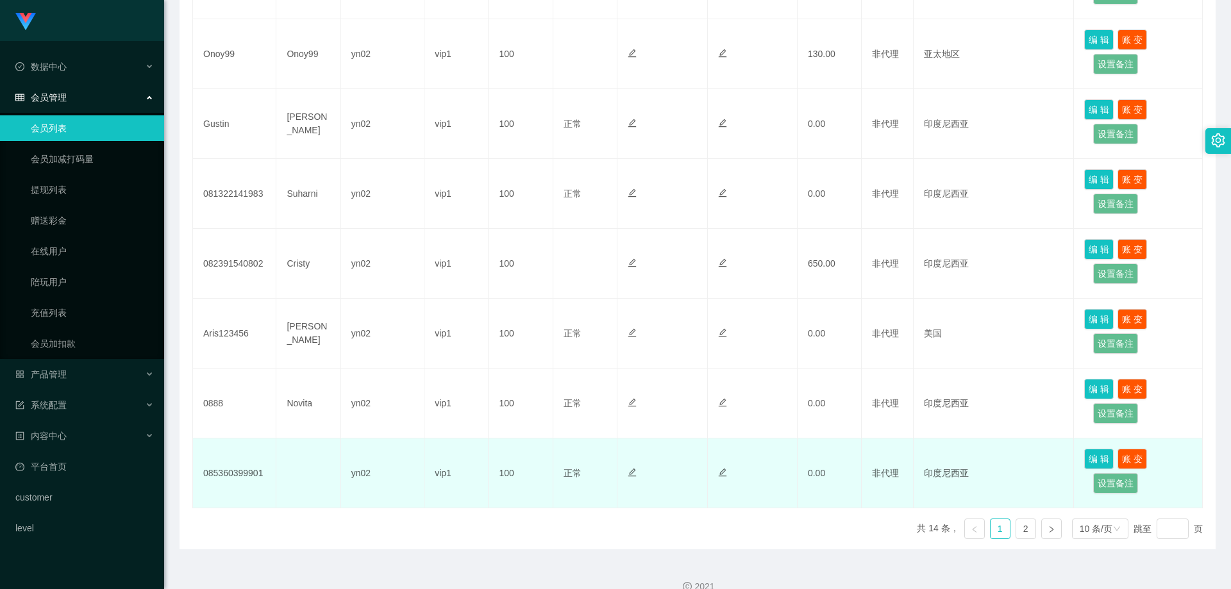
scroll to position [548, 0]
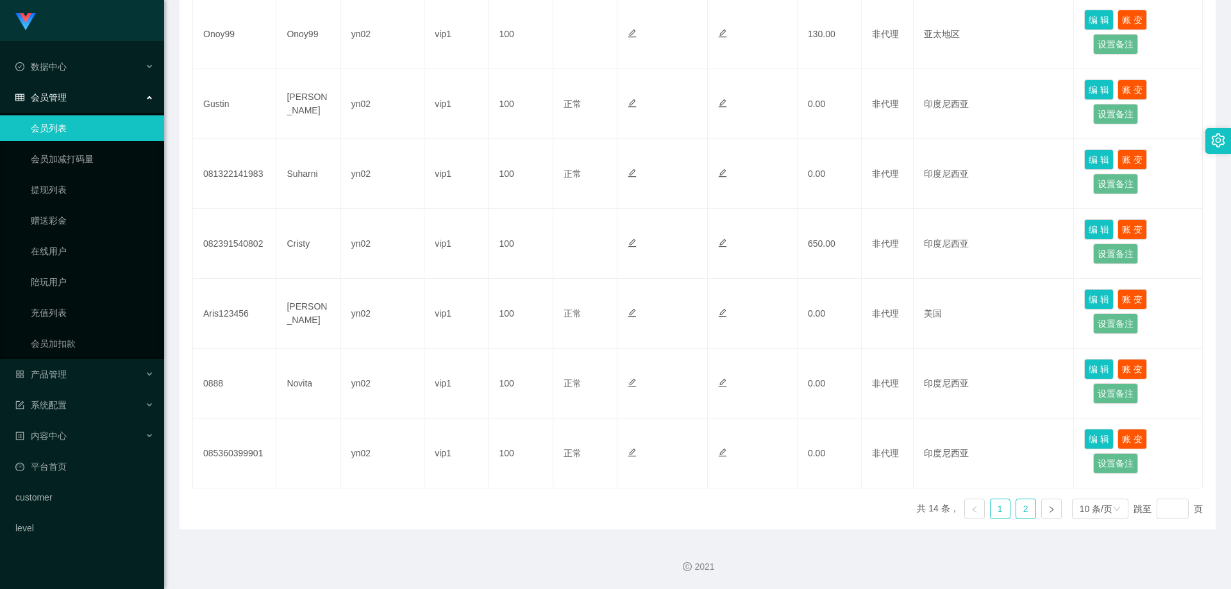
click at [1016, 510] on link "2" at bounding box center [1025, 508] width 19 height 19
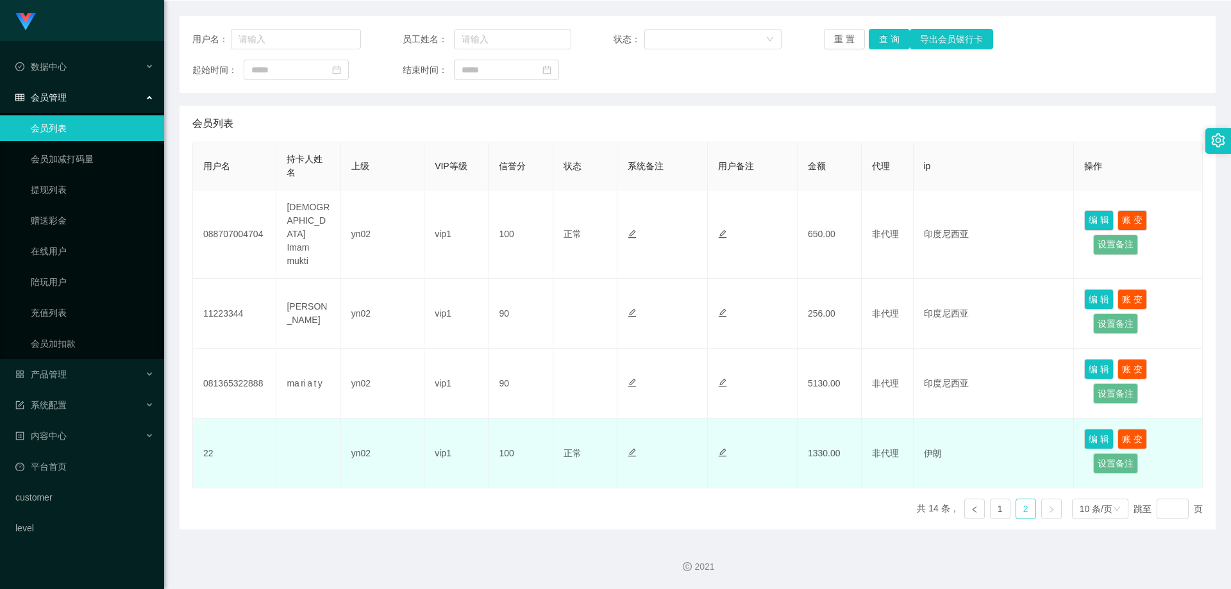
scroll to position [129, 0]
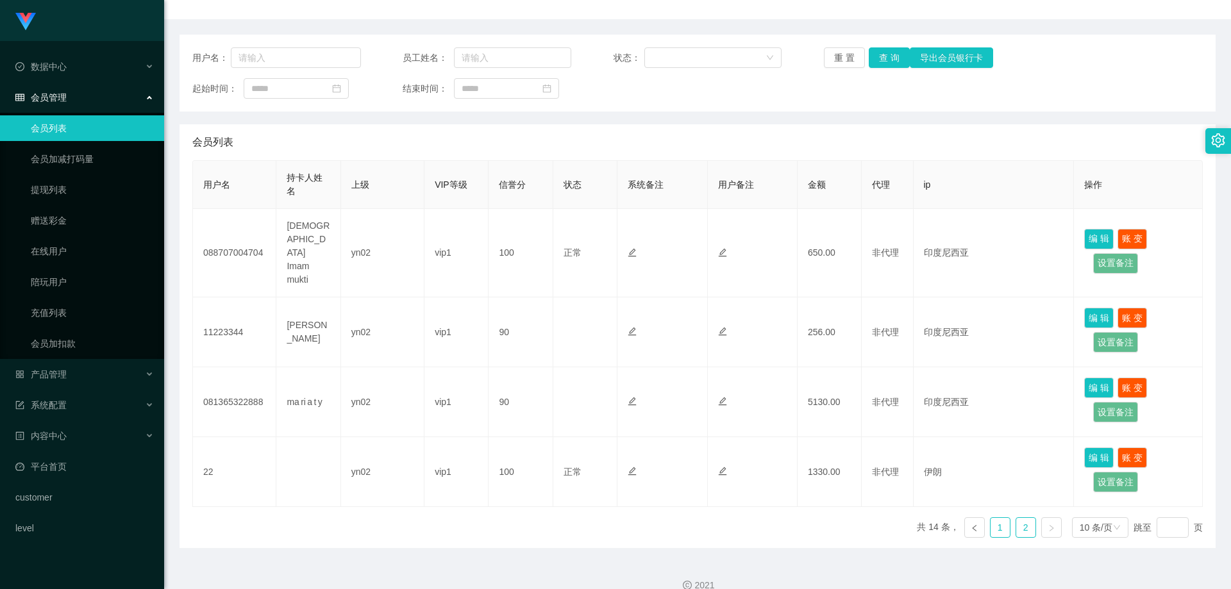
click at [990, 518] on link "1" at bounding box center [999, 527] width 19 height 19
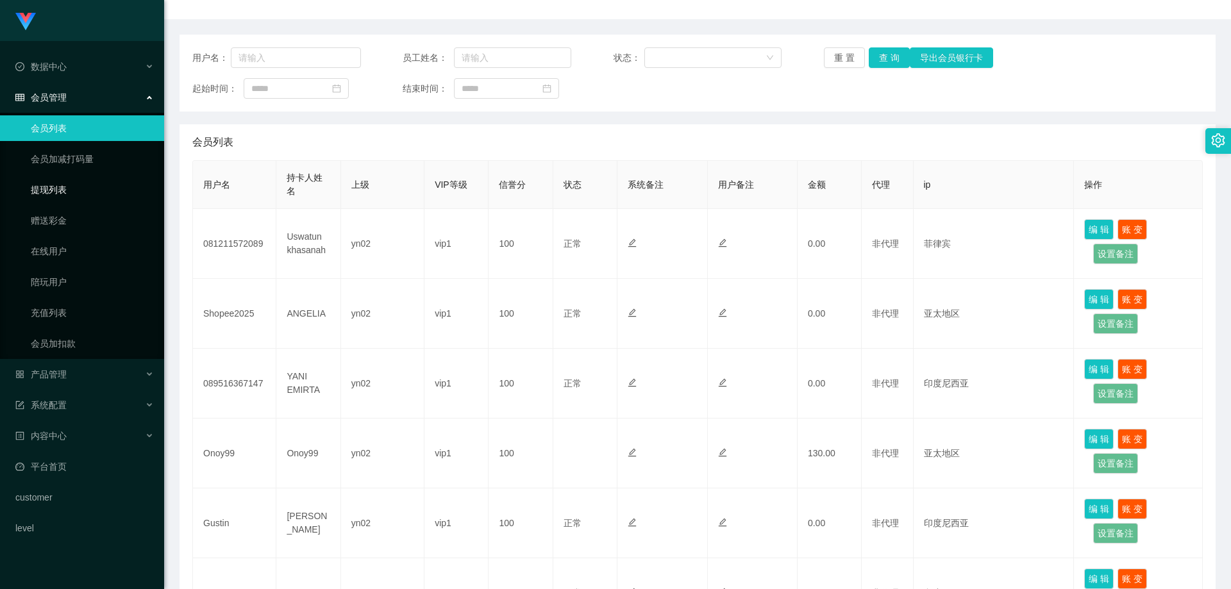
click at [100, 192] on link "提现列表" at bounding box center [92, 190] width 123 height 26
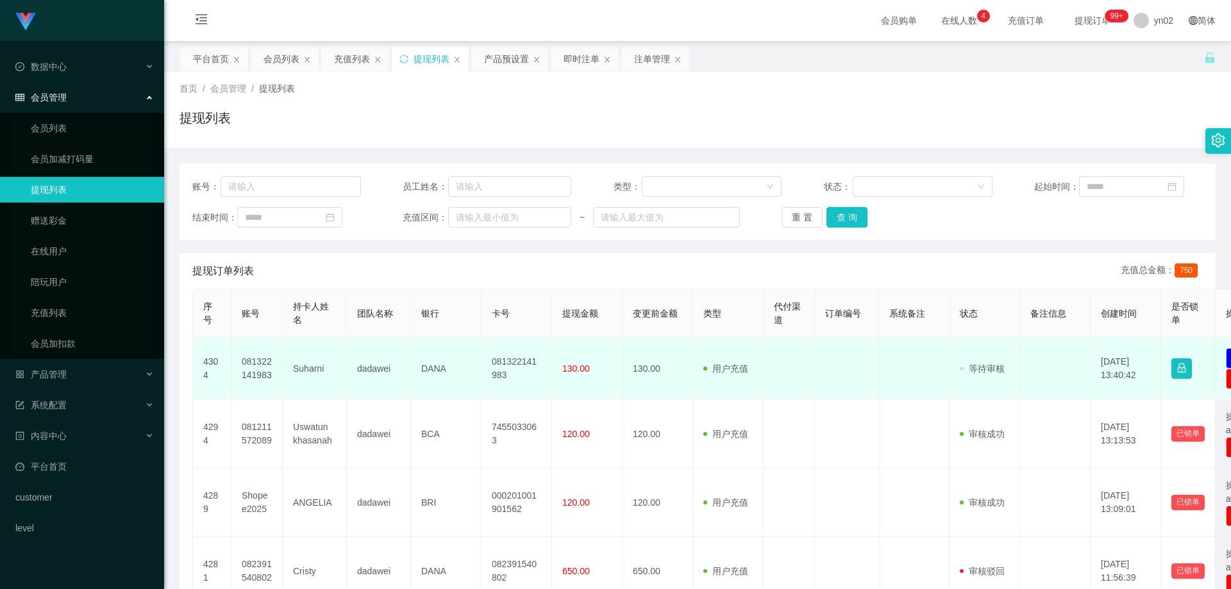
scroll to position [64, 0]
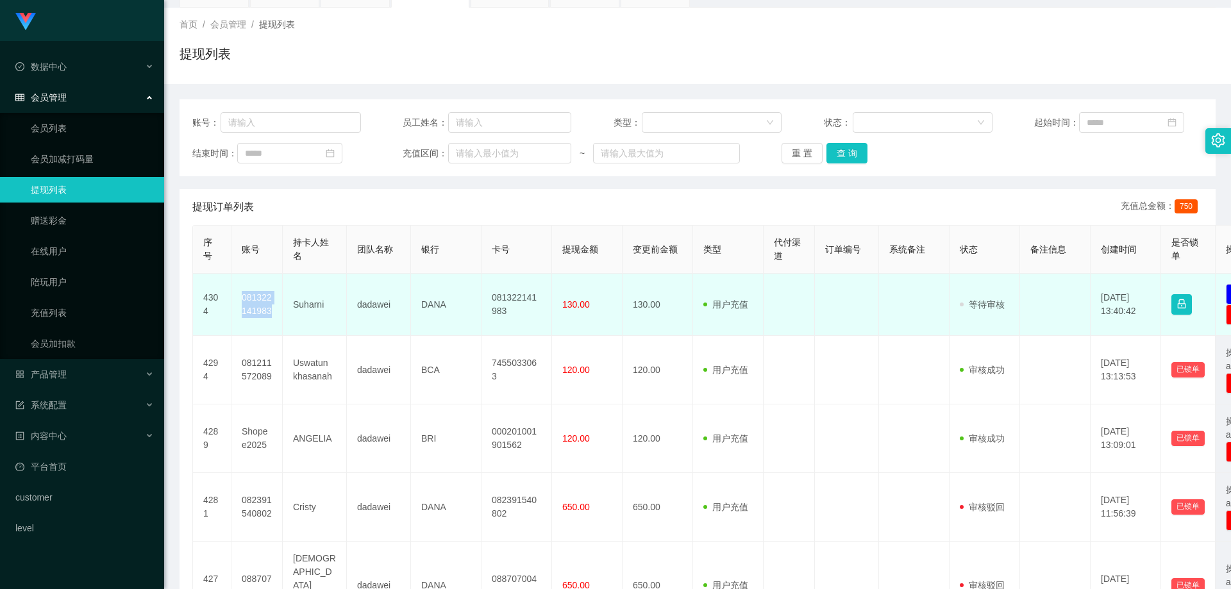
drag, startPoint x: 275, startPoint y: 311, endPoint x: 239, endPoint y: 303, distance: 37.0
click at [239, 303] on td "081322141983" at bounding box center [256, 305] width 51 height 62
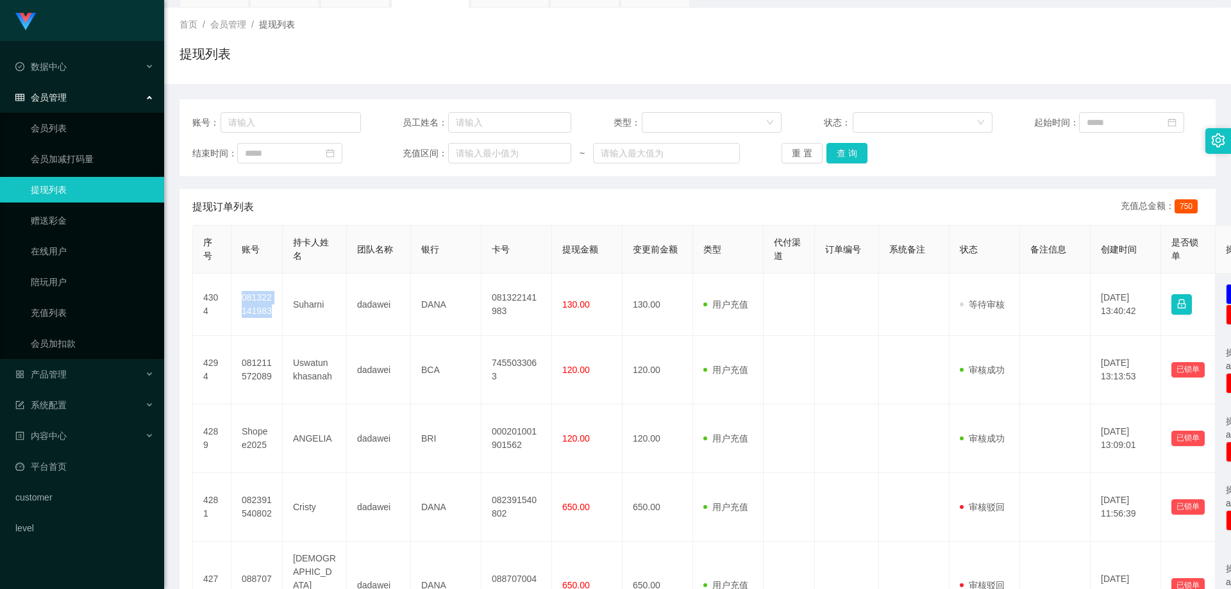
copy td "081322141983"
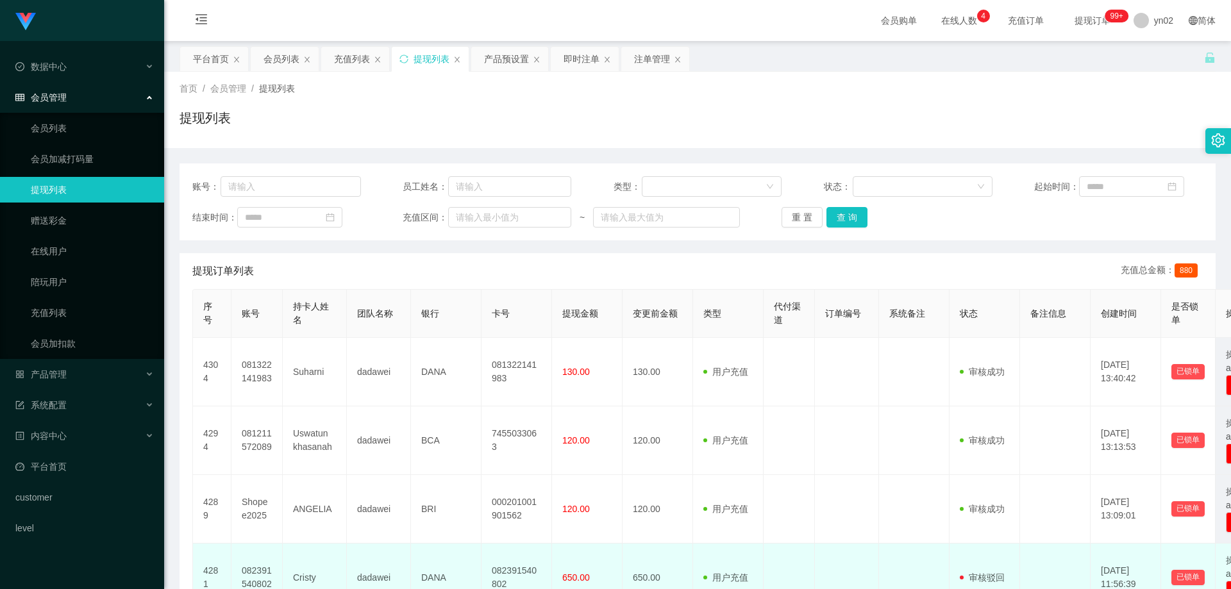
scroll to position [128, 0]
